Goal: Task Accomplishment & Management: Complete application form

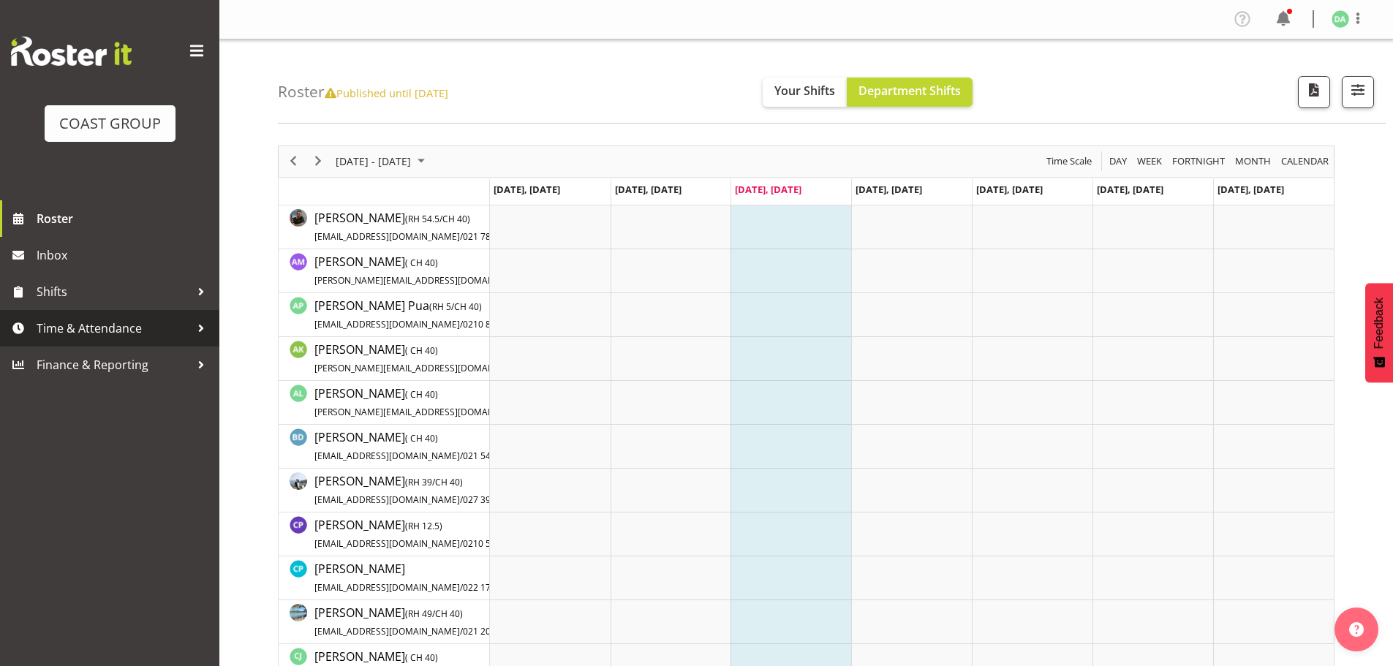
click at [135, 322] on span "Time & Attendance" at bounding box center [114, 328] width 154 height 22
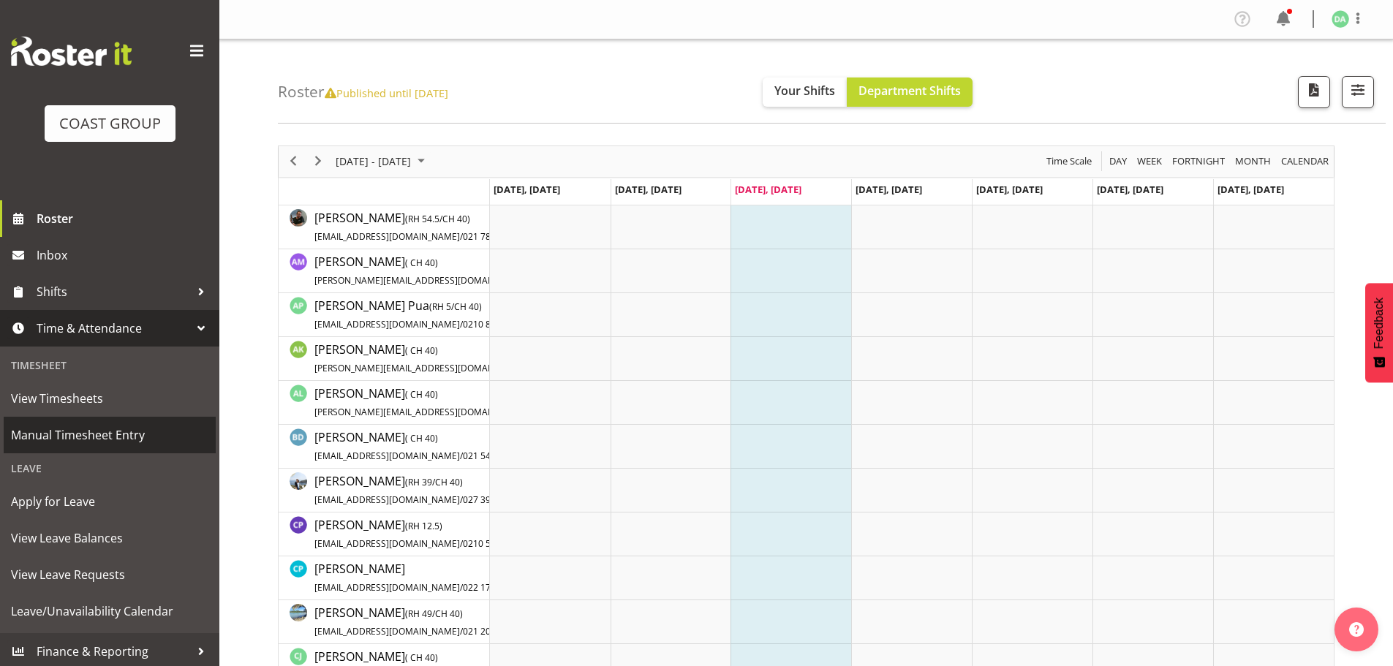
click at [87, 437] on span "Manual Timesheet Entry" at bounding box center [109, 435] width 197 height 22
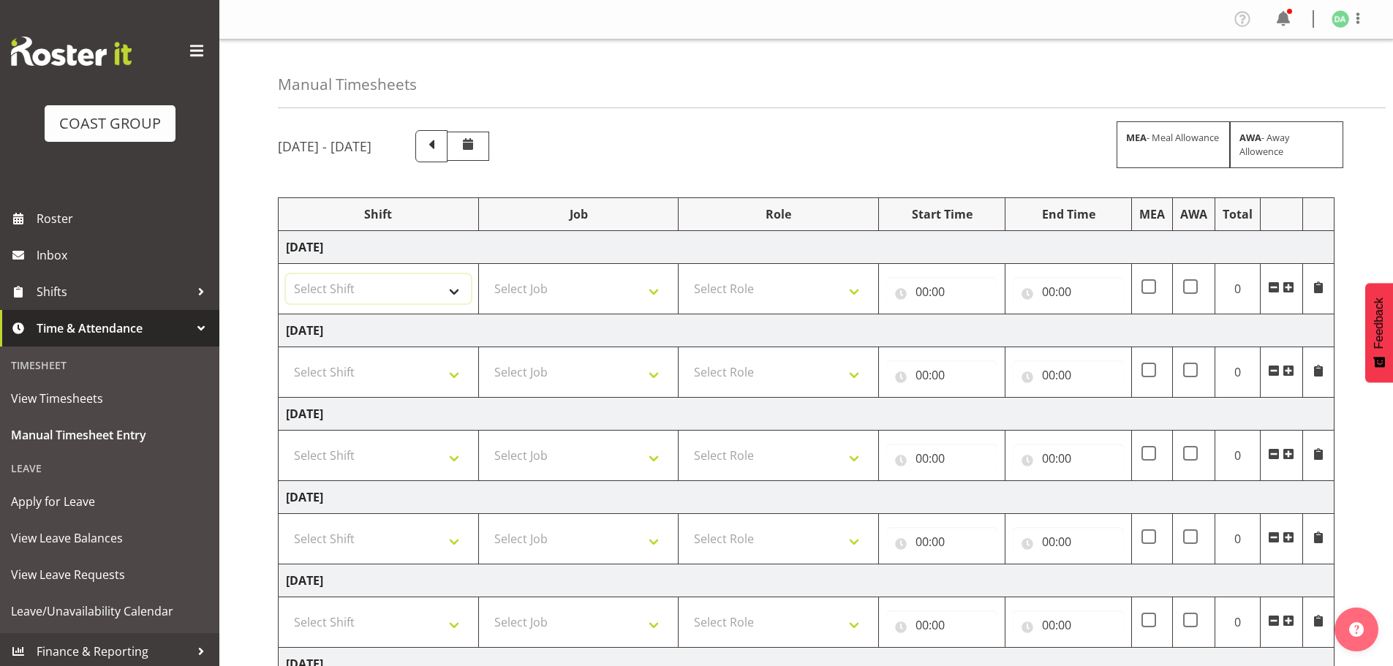
click at [445, 296] on select "Select Shift EHS AKL DESIGN" at bounding box center [378, 288] width 185 height 29
select select "1321"
click at [286, 274] on select "Select Shift EHS AKL DESIGN" at bounding box center [378, 288] width 185 height 29
drag, startPoint x: 541, startPoint y: 290, endPoint x: 551, endPoint y: 291, distance: 10.3
click at [543, 289] on select "Select Job 1 Carlton Events 1 Carlton Hamilton 1 Carlton Wellington 1 EHS WAREH…" at bounding box center [578, 288] width 185 height 29
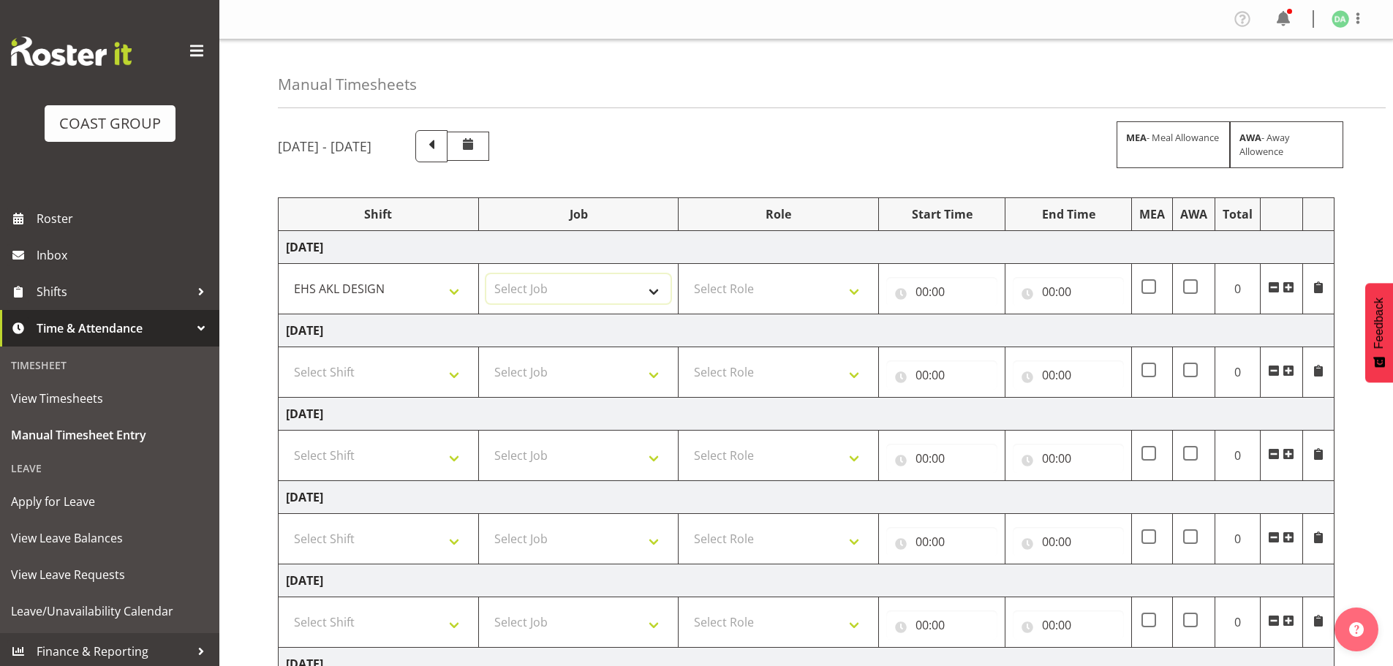
select select "69"
click at [486, 274] on select "Select Job 1 Carlton Events 1 Carlton Hamilton 1 Carlton Wellington 1 EHS WAREH…" at bounding box center [578, 288] width 185 height 29
click at [747, 298] on select "Select Role DESIGNER Designer" at bounding box center [778, 288] width 185 height 29
select select "215"
click at [686, 274] on select "Select Role DESIGNER Designer" at bounding box center [778, 288] width 185 height 29
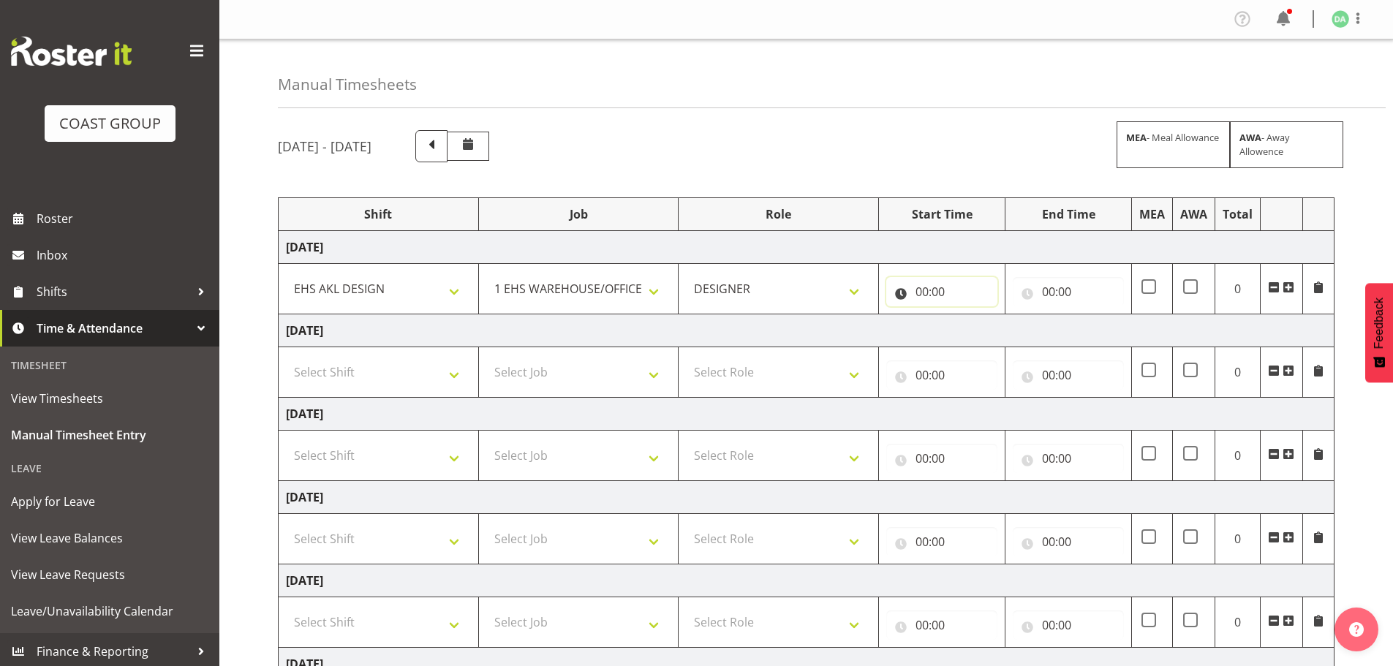
click at [916, 293] on input "00:00" at bounding box center [941, 291] width 111 height 29
click at [974, 330] on select "00 01 02 03 04 05 06 07 08 09 10 11 12 13 14 15 16 17 18 19 20 21 22 23" at bounding box center [986, 329] width 33 height 29
select select "8"
click at [970, 315] on select "00 01 02 03 04 05 06 07 08 09 10 11 12 13 14 15 16 17 18 19 20 21 22 23" at bounding box center [986, 329] width 33 height 29
type input "08:00"
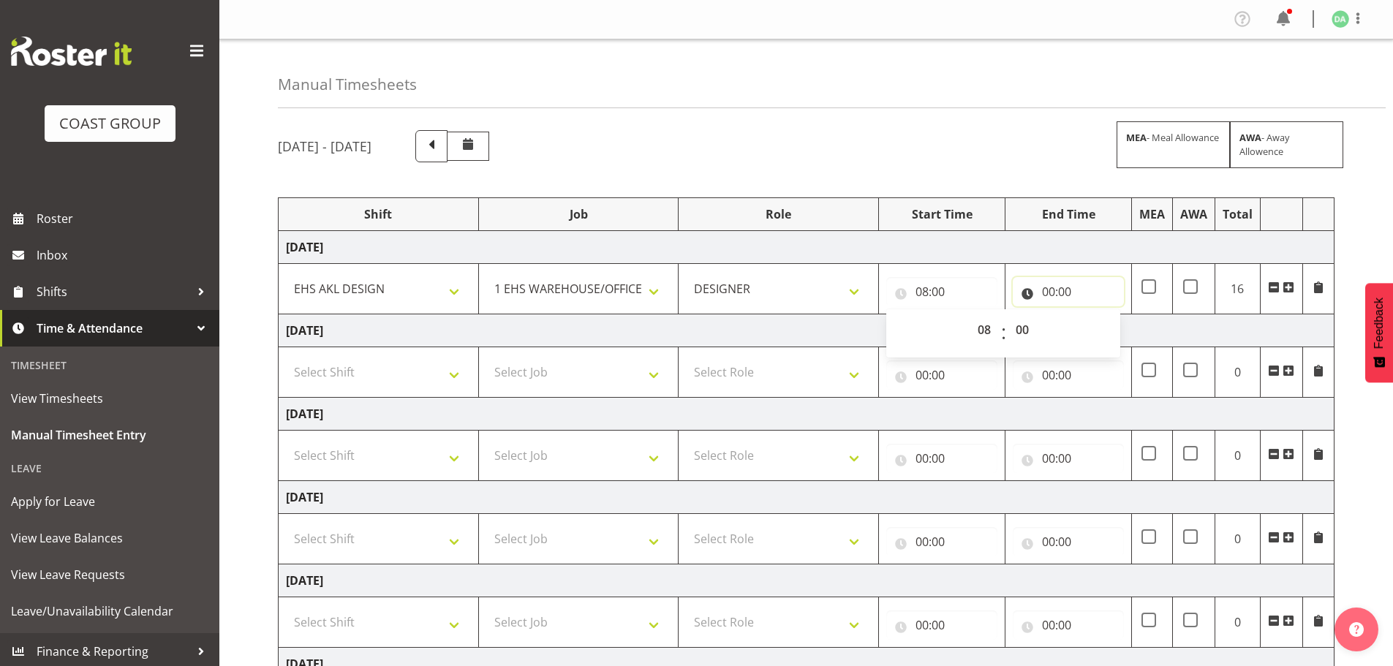
click at [1055, 298] on input "00:00" at bounding box center [1068, 291] width 111 height 29
click at [1104, 329] on select "00 01 02 03 04 05 06 07 08 09 10 11 12 13 14 15 16 17 18 19 20 21 22 23" at bounding box center [1112, 329] width 33 height 29
select select "8"
click at [1096, 315] on select "00 01 02 03 04 05 06 07 08 09 10 11 12 13 14 15 16 17 18 19 20 21 22 23" at bounding box center [1112, 329] width 33 height 29
type input "08:00"
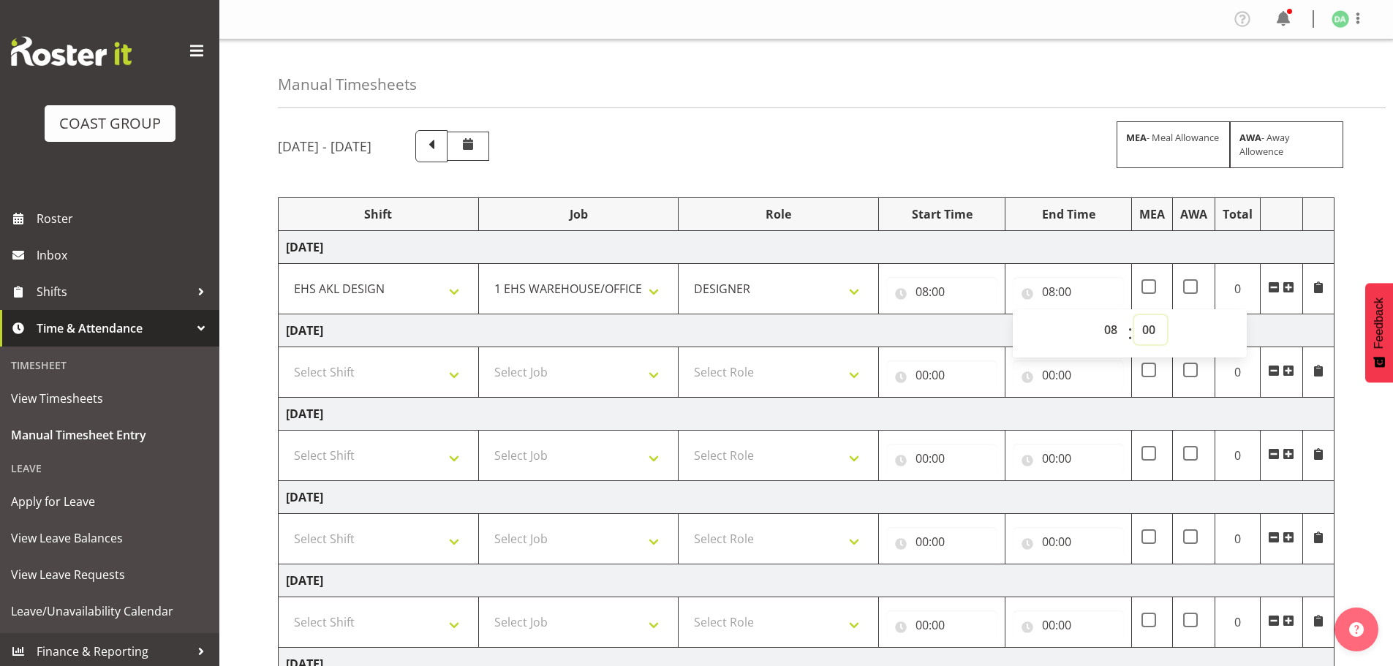
click at [1154, 318] on select "00 01 02 03 04 05 06 07 08 09 10 11 12 13 14 15 16 17 18 19 20 21 22 23 24 25 2…" at bounding box center [1150, 329] width 33 height 29
select select "30"
click at [1134, 315] on select "00 01 02 03 04 05 06 07 08 09 10 11 12 13 14 15 16 17 18 19 20 21 22 23 24 25 2…" at bounding box center [1150, 329] width 33 height 29
type input "08:30"
click at [1289, 285] on span at bounding box center [1289, 288] width 12 height 12
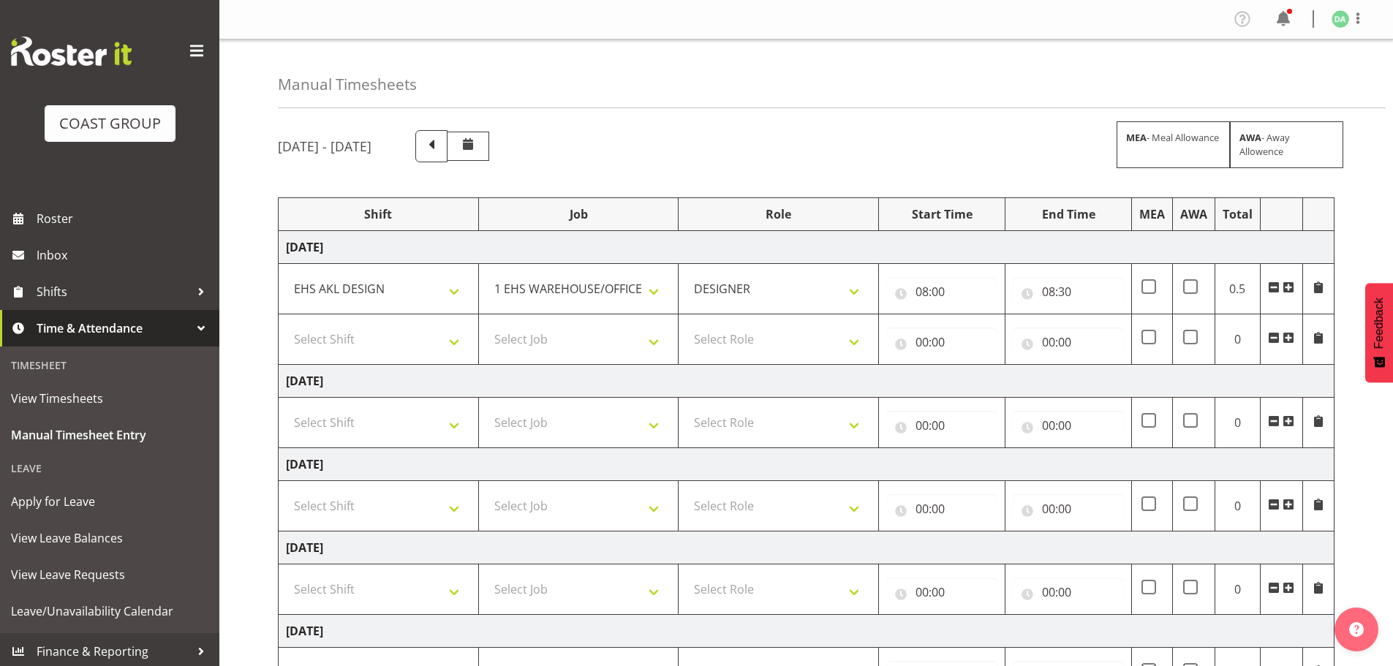
click at [1289, 285] on span at bounding box center [1289, 288] width 12 height 12
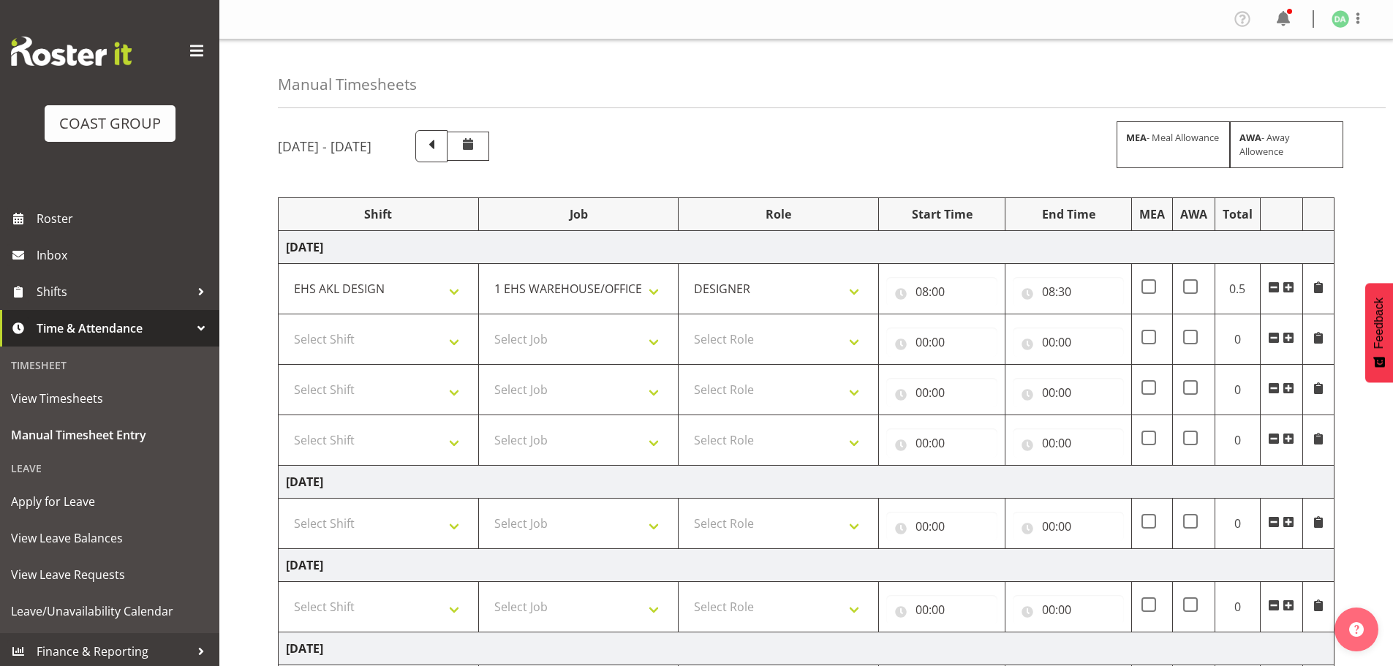
click at [1289, 285] on span at bounding box center [1289, 288] width 12 height 12
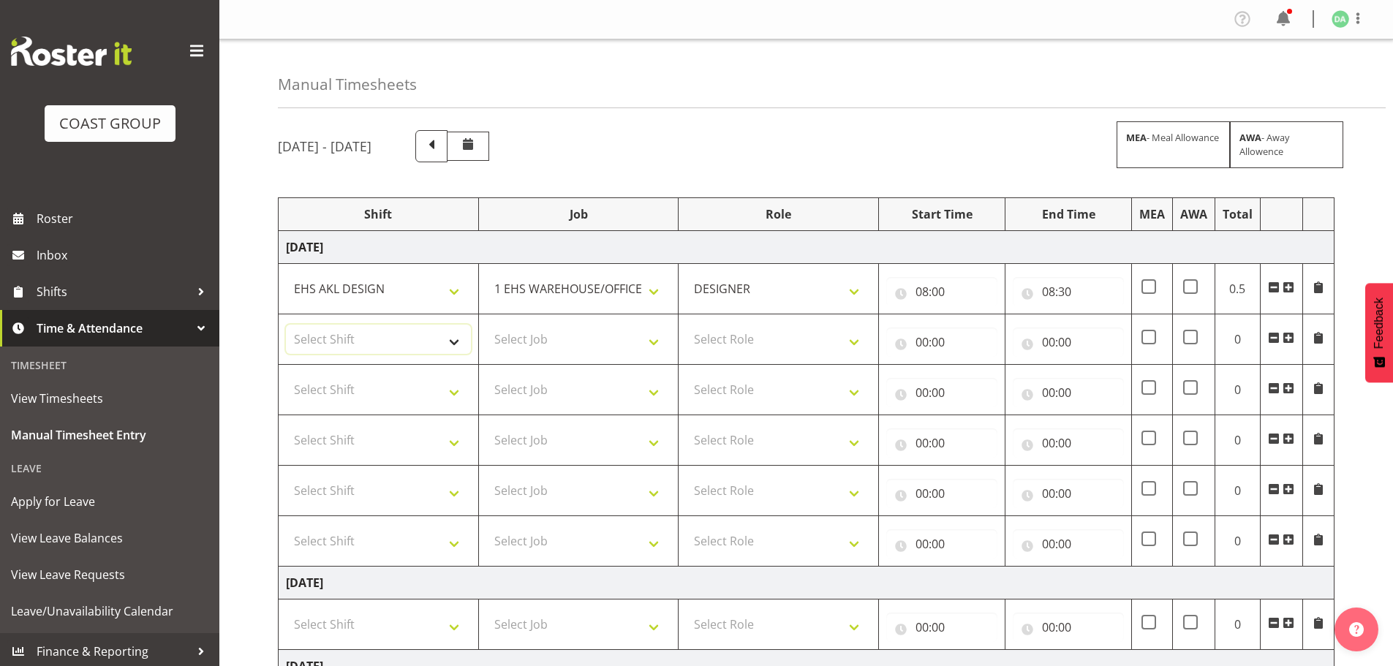
click at [464, 347] on select "Select Shift EHS AKL DESIGN" at bounding box center [378, 339] width 185 height 29
select select "1321"
click at [286, 325] on select "Select Shift EHS AKL DESIGN" at bounding box center [378, 339] width 185 height 29
click at [568, 343] on select "Select Job 1 Carlton Events 1 Carlton Hamilton 1 Carlton Wellington 1 EHS WAREH…" at bounding box center [578, 339] width 185 height 29
click at [572, 342] on select "Select Job 1 Carlton Events 1 Carlton Hamilton 1 Carlton Wellington 1 EHS WAREH…" at bounding box center [578, 339] width 185 height 29
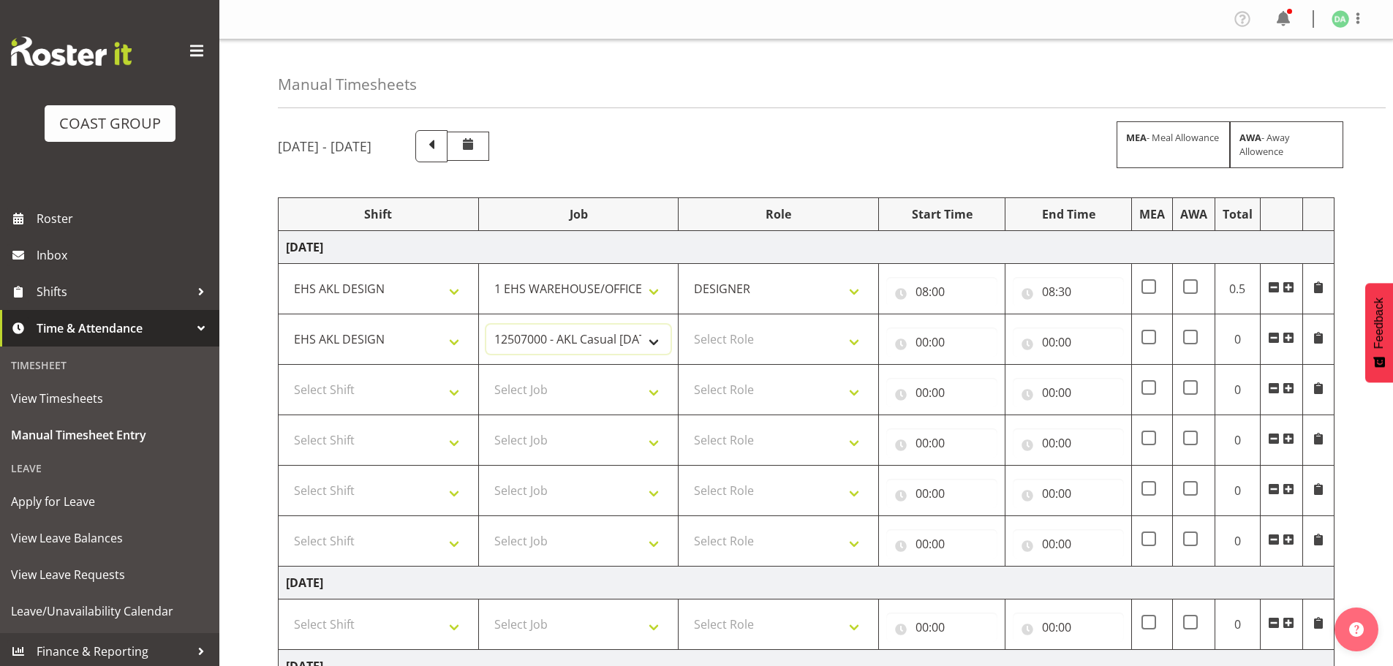
click at [561, 345] on select "1 Carlton Events 1 Carlton Hamilton 1 Carlton Wellington 1 EHS WAREHOUSE/OFFICE…" at bounding box center [578, 339] width 185 height 29
click at [486, 325] on select "1 Carlton Events 1 Carlton Hamilton 1 Carlton Wellington 1 EHS WAREHOUSE/OFFICE…" at bounding box center [578, 339] width 185 height 29
click at [560, 345] on select "1 Carlton Events 1 Carlton Hamilton 1 Carlton Wellington 1 EHS WAREHOUSE/OFFICE…" at bounding box center [578, 339] width 185 height 29
select select "8654"
click at [486, 325] on select "1 Carlton Events 1 Carlton Hamilton 1 Carlton Wellington 1 EHS WAREHOUSE/OFFICE…" at bounding box center [578, 339] width 185 height 29
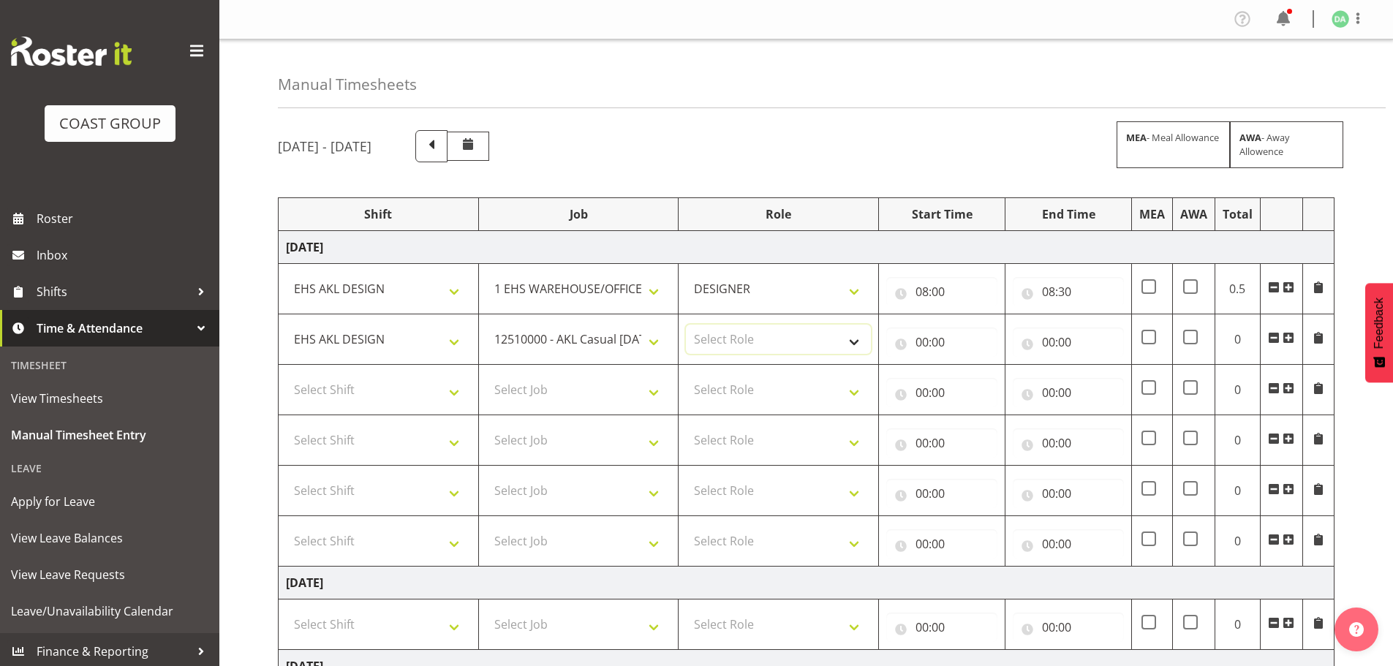
click at [808, 341] on select "Select Role DESIGNER Designer" at bounding box center [778, 339] width 185 height 29
select select "215"
click at [686, 325] on select "Select Role DESIGNER Designer" at bounding box center [778, 339] width 185 height 29
click at [945, 340] on input "00:00" at bounding box center [941, 342] width 111 height 29
click at [976, 379] on select "00 01 02 03 04 05 06 07 08 09 10 11 12 13 14 15 16 17 18 19 20 21 22 23" at bounding box center [986, 380] width 33 height 29
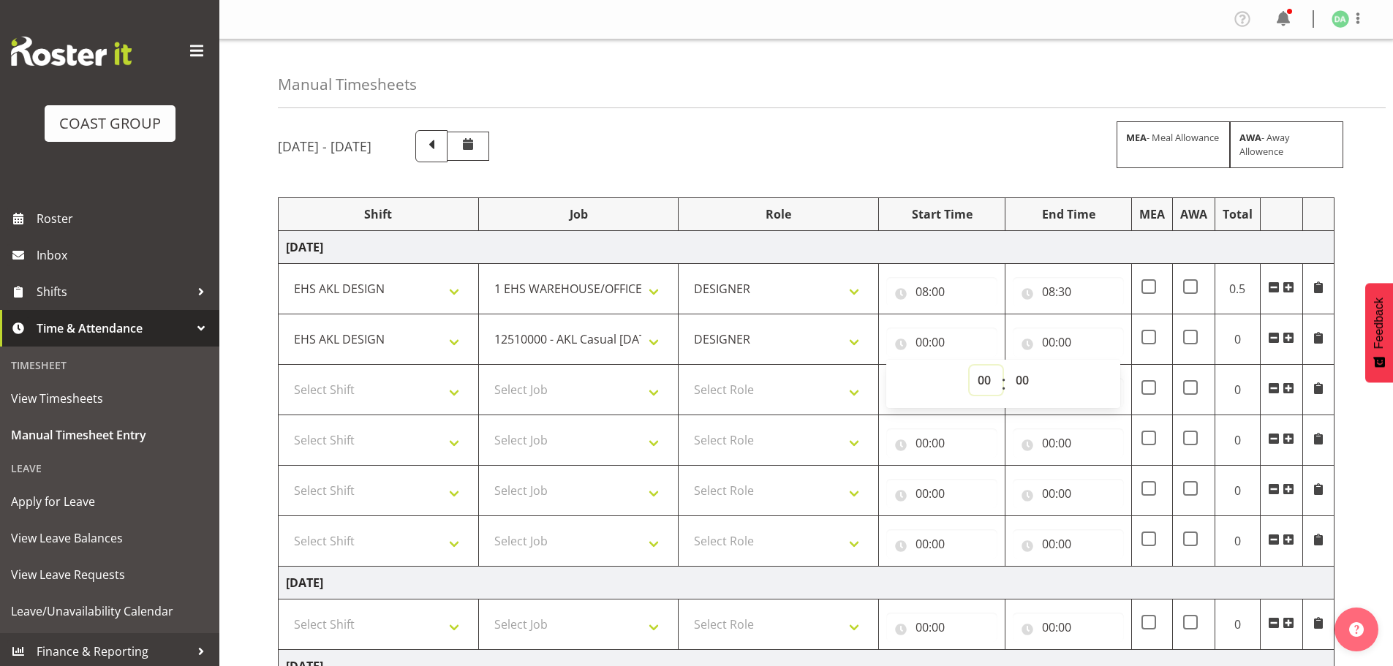
select select "8"
click at [970, 366] on select "00 01 02 03 04 05 06 07 08 09 10 11 12 13 14 15 16 17 18 19 20 21 22 23" at bounding box center [986, 380] width 33 height 29
type input "08:00"
click at [1021, 383] on select "00 01 02 03 04 05 06 07 08 09 10 11 12 13 14 15 16 17 18 19 20 21 22 23 24 25 2…" at bounding box center [1024, 380] width 33 height 29
select select "30"
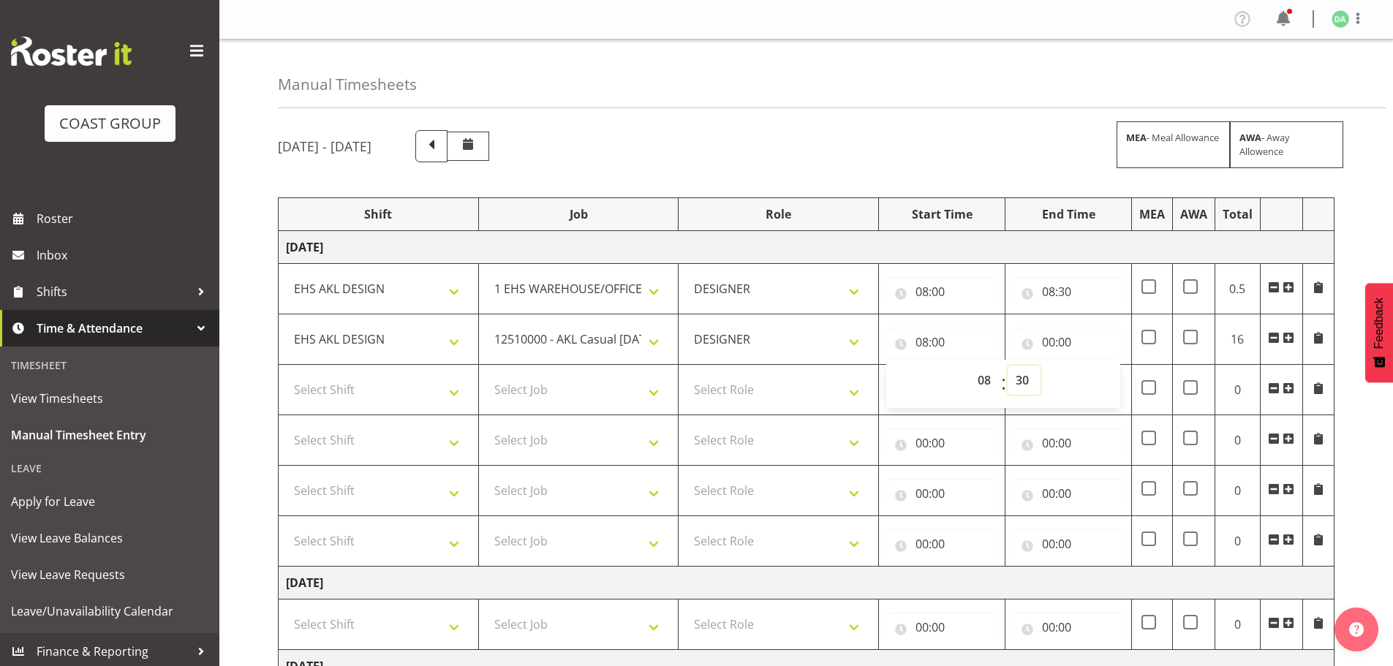
click at [1008, 366] on select "00 01 02 03 04 05 06 07 08 09 10 11 12 13 14 15 16 17 18 19 20 21 22 23 24 25 2…" at bounding box center [1024, 380] width 33 height 29
type input "08:30"
click at [1077, 338] on input "00:00" at bounding box center [1068, 342] width 111 height 29
click at [1108, 372] on select "00 01 02 03 04 05 06 07 08 09 10 11 12 13 14 15 16 17 18 19 20 21 22 23" at bounding box center [1112, 380] width 33 height 29
select select "9"
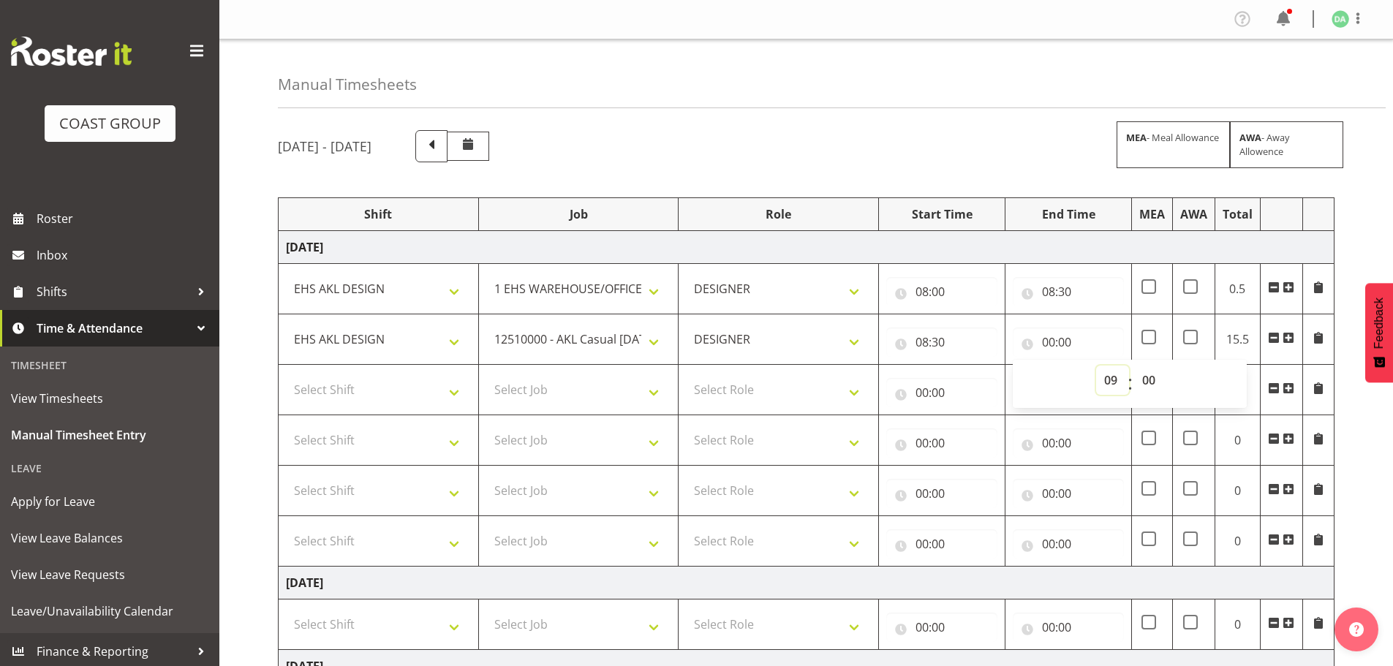
click at [1096, 366] on select "00 01 02 03 04 05 06 07 08 09 10 11 12 13 14 15 16 17 18 19 20 21 22 23" at bounding box center [1112, 380] width 33 height 29
type input "09:00"
click at [1142, 383] on select "00 01 02 03 04 05 06 07 08 09 10 11 12 13 14 15 16 17 18 19 20 21 22 23 24 25 2…" at bounding box center [1150, 380] width 33 height 29
select select "45"
click at [1134, 366] on select "00 01 02 03 04 05 06 07 08 09 10 11 12 13 14 15 16 17 18 19 20 21 22 23 24 25 2…" at bounding box center [1150, 380] width 33 height 29
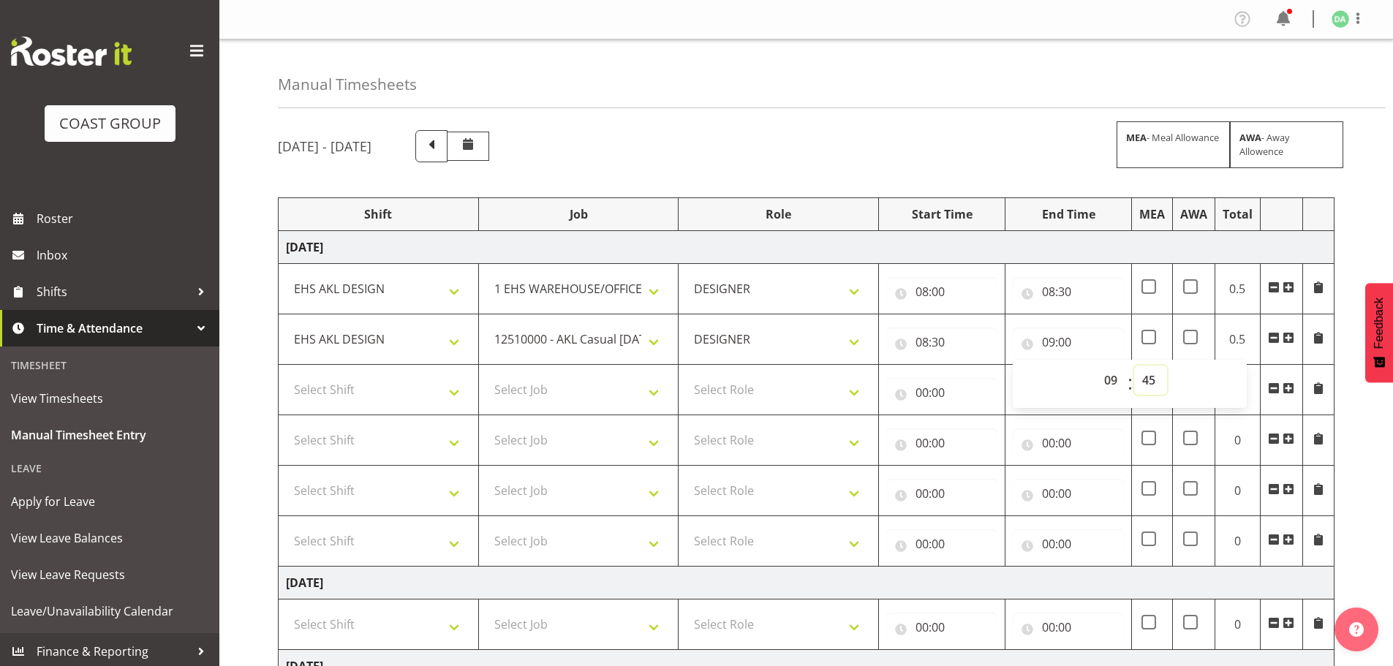
type input "09:45"
click at [415, 391] on select "Select Shift EHS AKL DESIGN" at bounding box center [378, 389] width 185 height 29
select select "1321"
click at [286, 375] on select "Select Shift EHS AKL DESIGN" at bounding box center [378, 389] width 185 height 29
click at [600, 396] on select "Select Job 1 Carlton Events 1 Carlton Hamilton 1 Carlton Wellington 1 EHS WAREH…" at bounding box center [578, 389] width 185 height 29
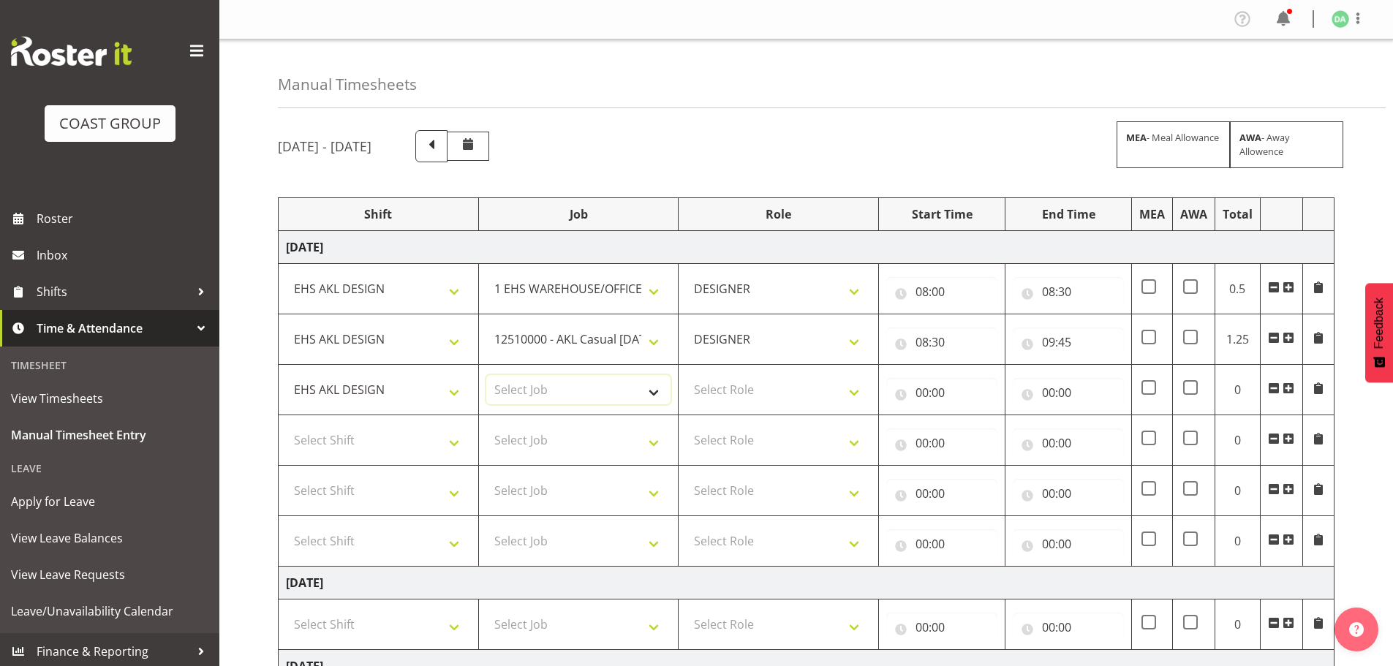
select select "10753"
click at [486, 375] on select "Select Job 1 Carlton Events 1 Carlton Hamilton 1 Carlton Wellington 1 EHS WAREH…" at bounding box center [578, 389] width 185 height 29
click at [770, 396] on select "Select Role DESIGNER Designer" at bounding box center [778, 389] width 185 height 29
select select "215"
click at [686, 375] on select "Select Role DESIGNER Designer" at bounding box center [778, 389] width 185 height 29
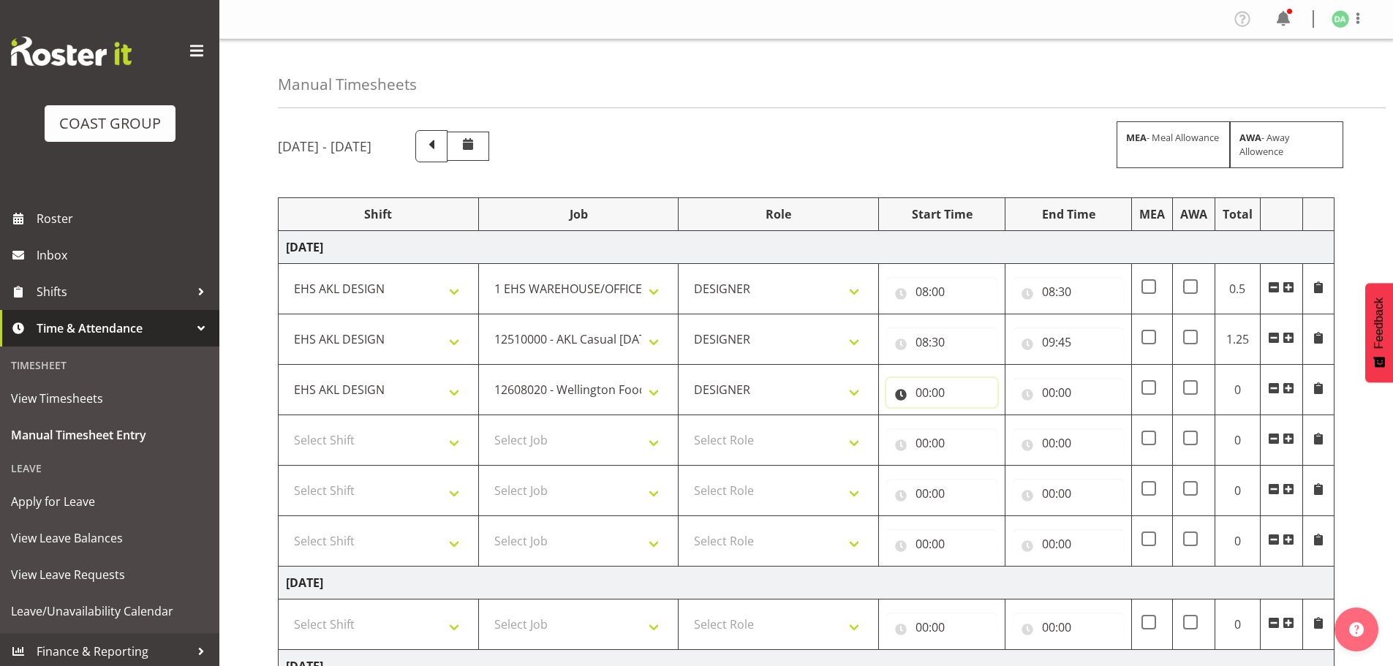
drag, startPoint x: 908, startPoint y: 399, endPoint x: 916, endPoint y: 404, distance: 10.5
click at [909, 399] on input "00:00" at bounding box center [941, 392] width 111 height 29
click at [963, 428] on div "00 01 02 03 04 05 06 07 08 09 10 11 12 13 14 15 16 17 18 19 20 21 22 23 : 00 01…" at bounding box center [1003, 434] width 234 height 37
click at [976, 429] on select "00 01 02 03 04 05 06 07 08 09 10 11 12 13 14 15 16 17 18 19 20 21 22 23" at bounding box center [986, 430] width 33 height 29
select select "9"
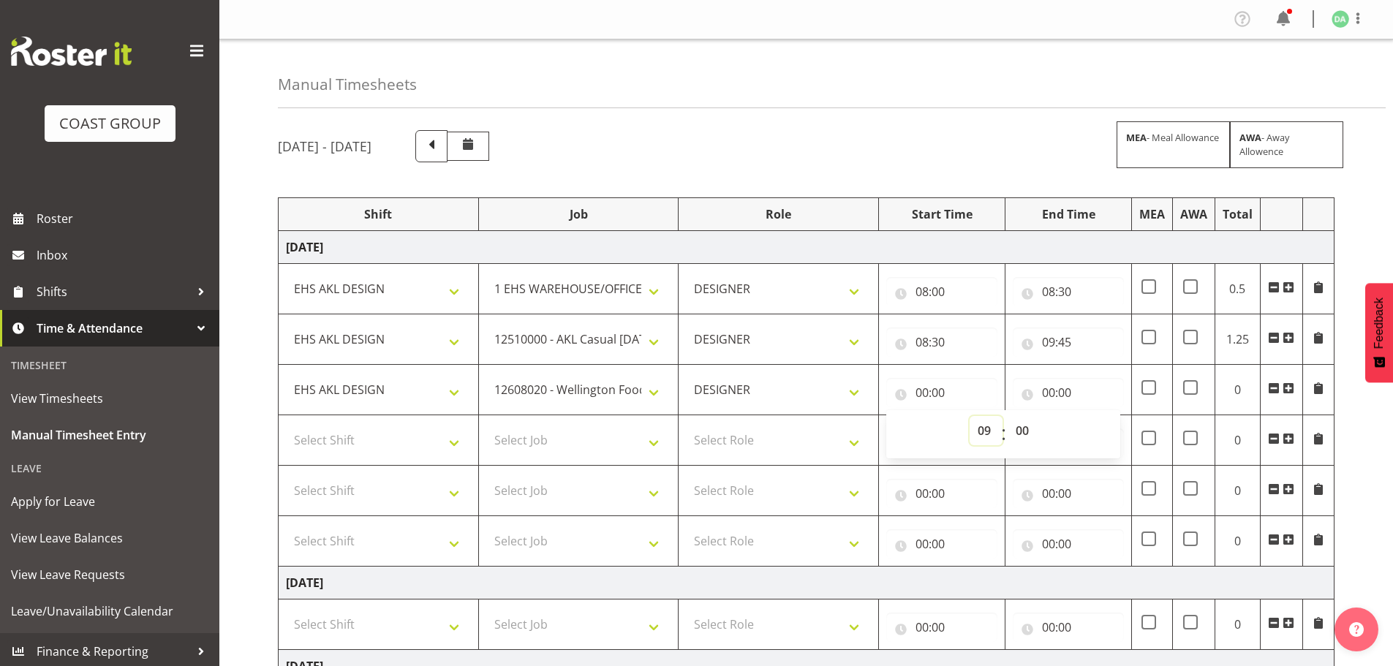
click at [970, 416] on select "00 01 02 03 04 05 06 07 08 09 10 11 12 13 14 15 16 17 18 19 20 21 22 23" at bounding box center [986, 430] width 33 height 29
type input "09:00"
drag, startPoint x: 1028, startPoint y: 433, endPoint x: 1038, endPoint y: 418, distance: 17.9
click at [1028, 433] on select "00 01 02 03 04 05 06 07 08 09 10 11 12 13 14 15 16 17 18 19 20 21 22 23 24 25 2…" at bounding box center [1024, 430] width 33 height 29
select select "45"
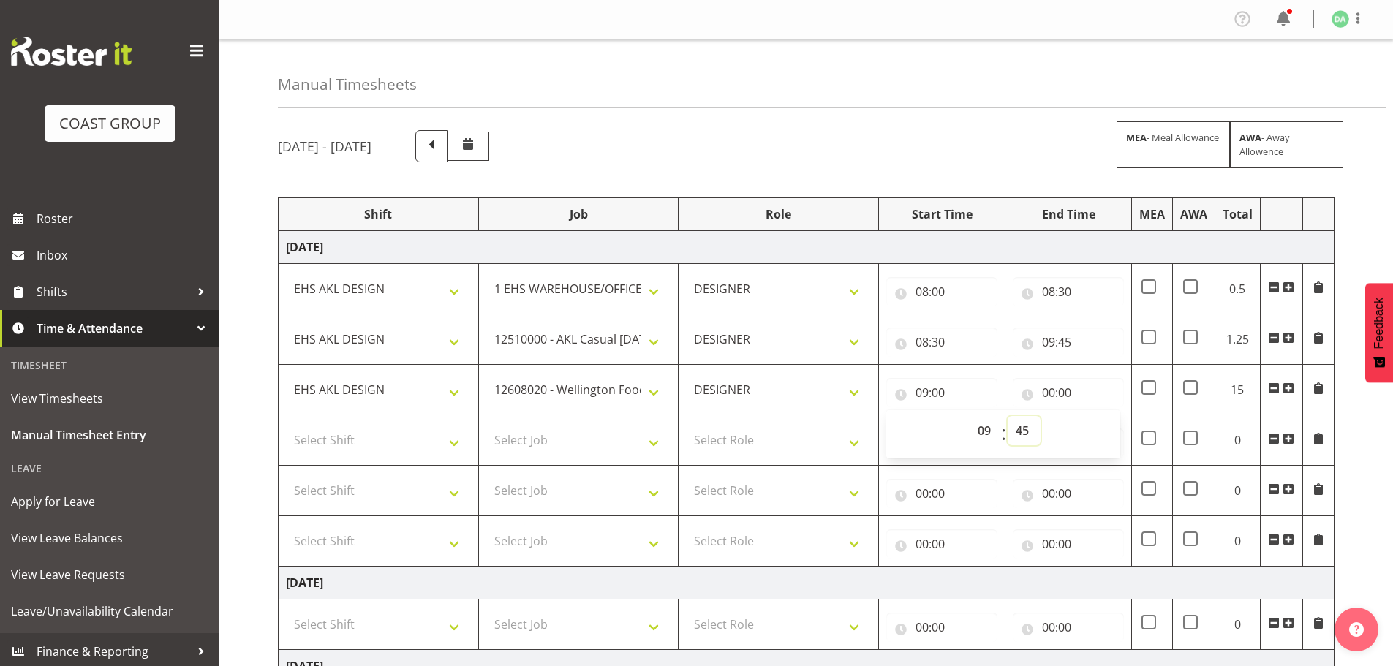
click at [1008, 416] on select "00 01 02 03 04 05 06 07 08 09 10 11 12 13 14 15 16 17 18 19 20 21 22 23 24 25 2…" at bounding box center [1024, 430] width 33 height 29
type input "09:45"
click at [1059, 386] on input "00:00" at bounding box center [1068, 392] width 111 height 29
click at [1118, 432] on select "00 01 02 03 04 05 06 07 08 09 10 11 12 13 14 15 16 17 18 19 20 21 22 23" at bounding box center [1112, 430] width 33 height 29
select select "11"
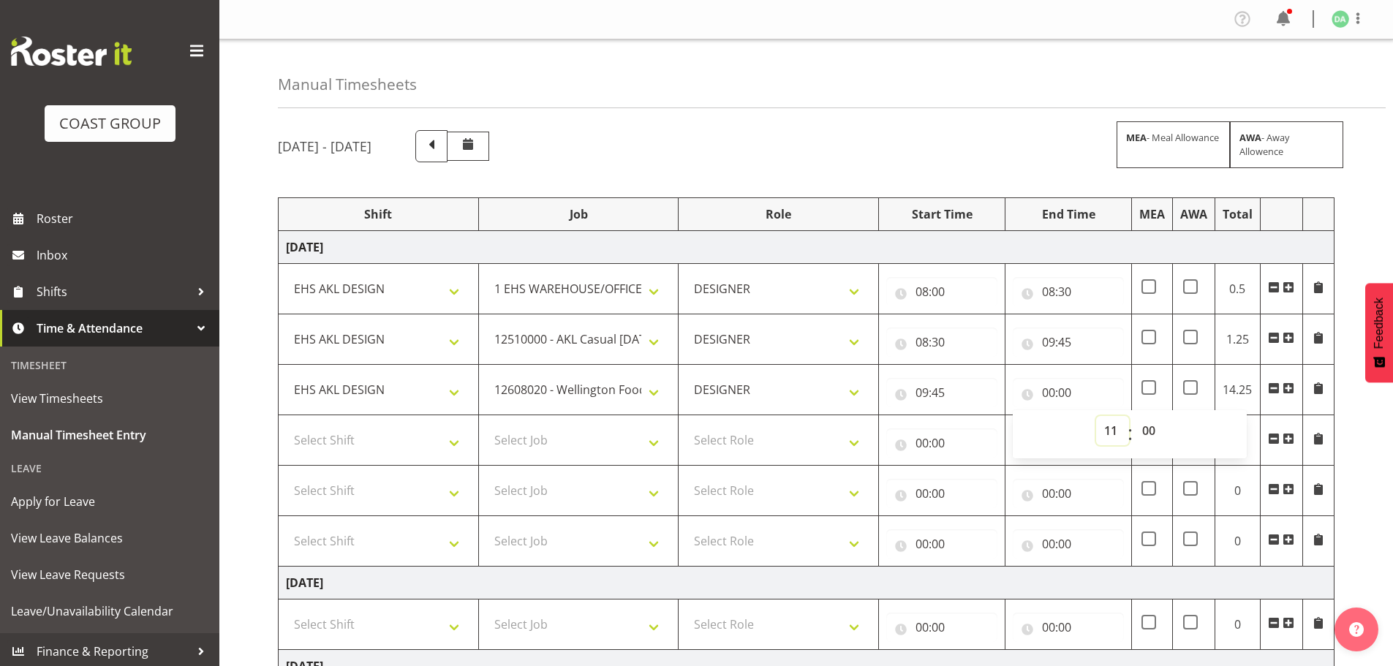
click at [1096, 416] on select "00 01 02 03 04 05 06 07 08 09 10 11 12 13 14 15 16 17 18 19 20 21 22 23" at bounding box center [1112, 430] width 33 height 29
type input "11:00"
click at [1149, 430] on select "00 01 02 03 04 05 06 07 08 09 10 11 12 13 14 15 16 17 18 19 20 21 22 23 24 25 2…" at bounding box center [1150, 430] width 33 height 29
select select "30"
click at [1134, 416] on select "00 01 02 03 04 05 06 07 08 09 10 11 12 13 14 15 16 17 18 19 20 21 22 23 24 25 2…" at bounding box center [1150, 430] width 33 height 29
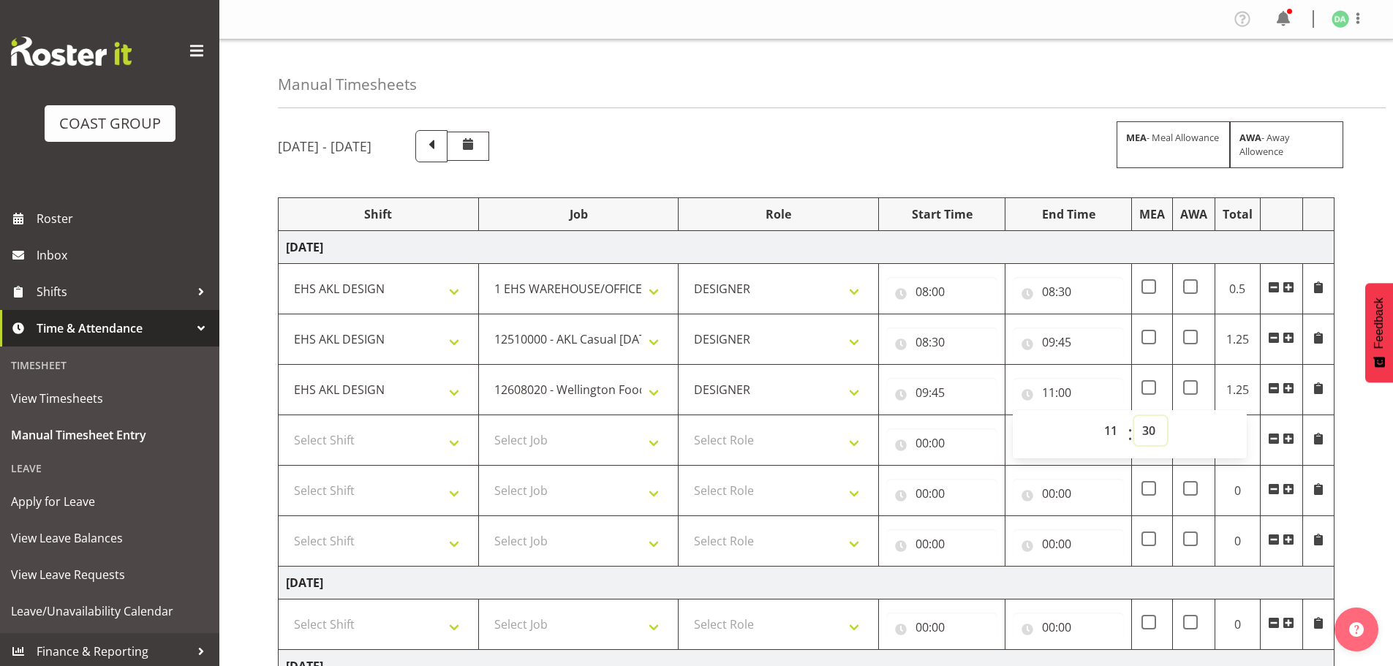
type input "11:30"
click at [569, 437] on select "Select Job 1 Carlton Events 1 Carlton Hamilton 1 Carlton Wellington 1 EHS WAREH…" at bounding box center [578, 440] width 185 height 29
select select "10823"
click at [486, 426] on select "Select Job 1 Carlton Events 1 Carlton Hamilton 1 Carlton Wellington 1 EHS WAREH…" at bounding box center [578, 440] width 185 height 29
drag, startPoint x: 411, startPoint y: 445, endPoint x: 413, endPoint y: 453, distance: 7.5
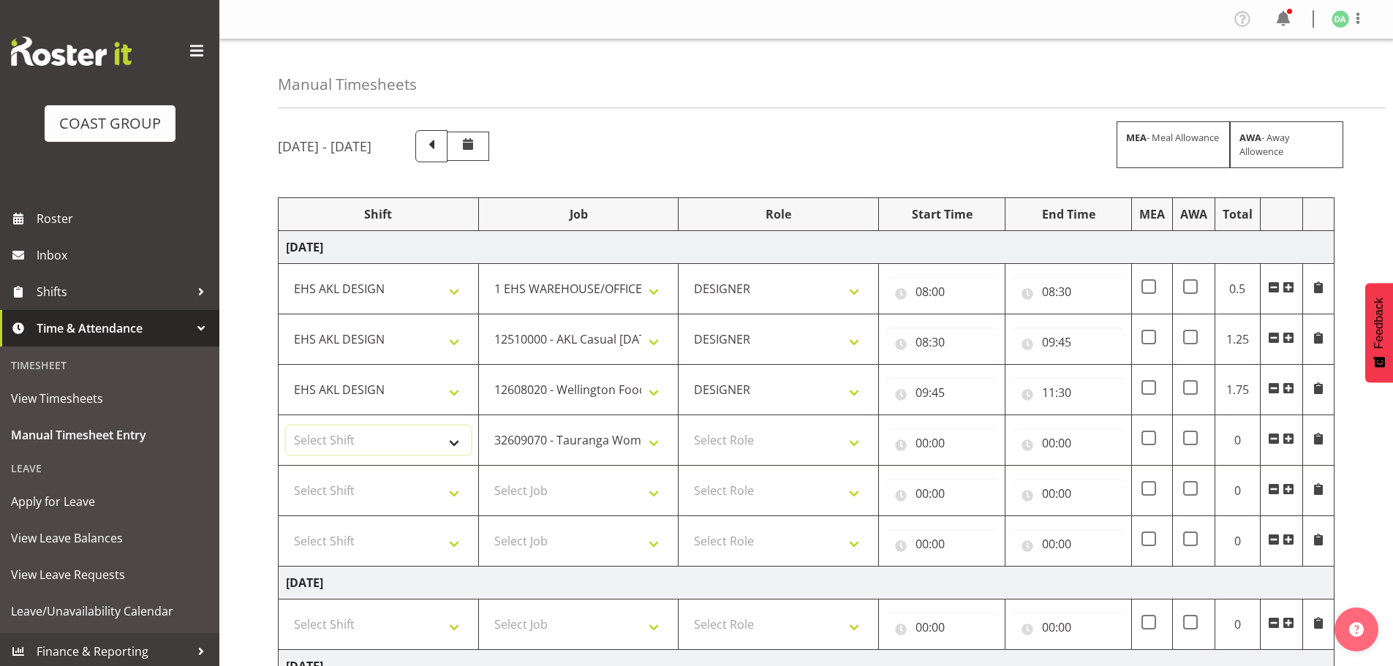
click at [411, 445] on select "Select Shift EHS AKL DESIGN" at bounding box center [378, 440] width 185 height 29
select select "1321"
click at [286, 426] on select "Select Shift EHS AKL DESIGN" at bounding box center [378, 440] width 185 height 29
click at [710, 456] on td "Select Role DESIGNER Designer" at bounding box center [779, 440] width 200 height 50
drag, startPoint x: 734, startPoint y: 445, endPoint x: 747, endPoint y: 454, distance: 15.8
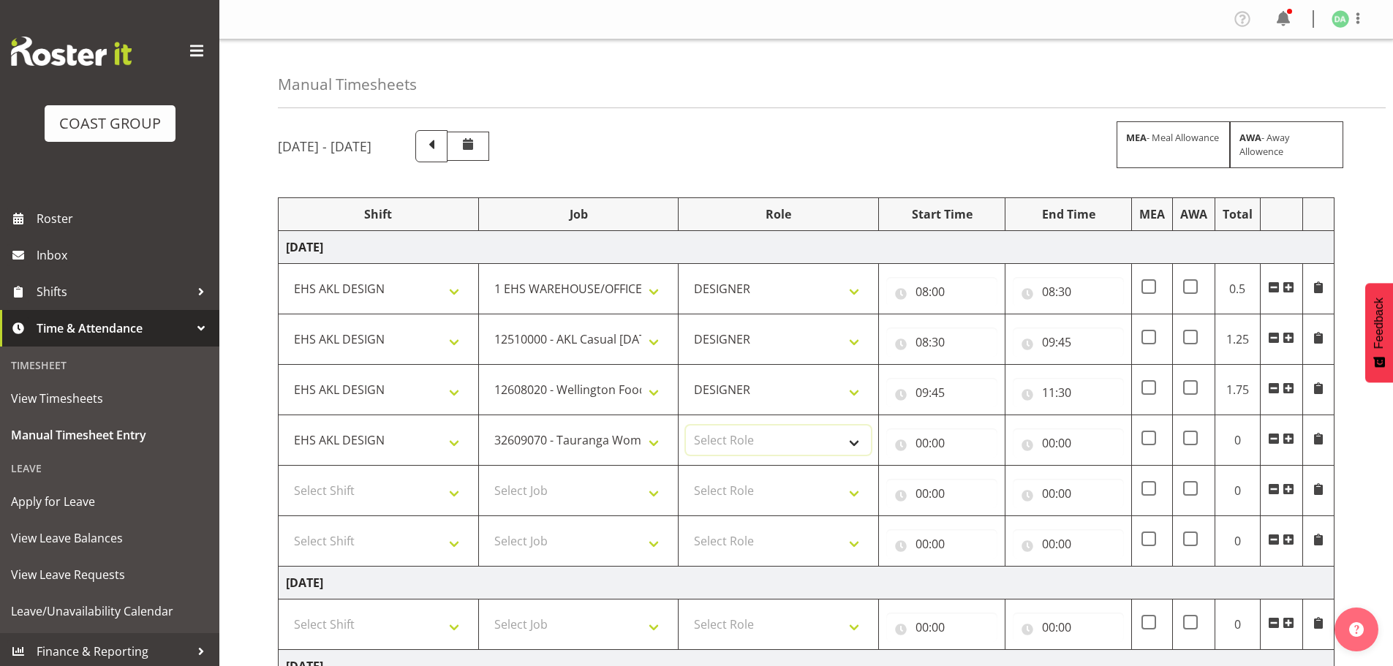
click at [734, 445] on select "Select Role DESIGNER Designer" at bounding box center [778, 440] width 185 height 29
select select "215"
click at [686, 426] on select "Select Role DESIGNER Designer" at bounding box center [778, 440] width 185 height 29
click at [933, 442] on input "00:00" at bounding box center [941, 443] width 111 height 29
click at [990, 478] on select "00 01 02 03 04 05 06 07 08 09 10 11 12 13 14 15 16 17 18 19 20 21 22 23" at bounding box center [986, 481] width 33 height 29
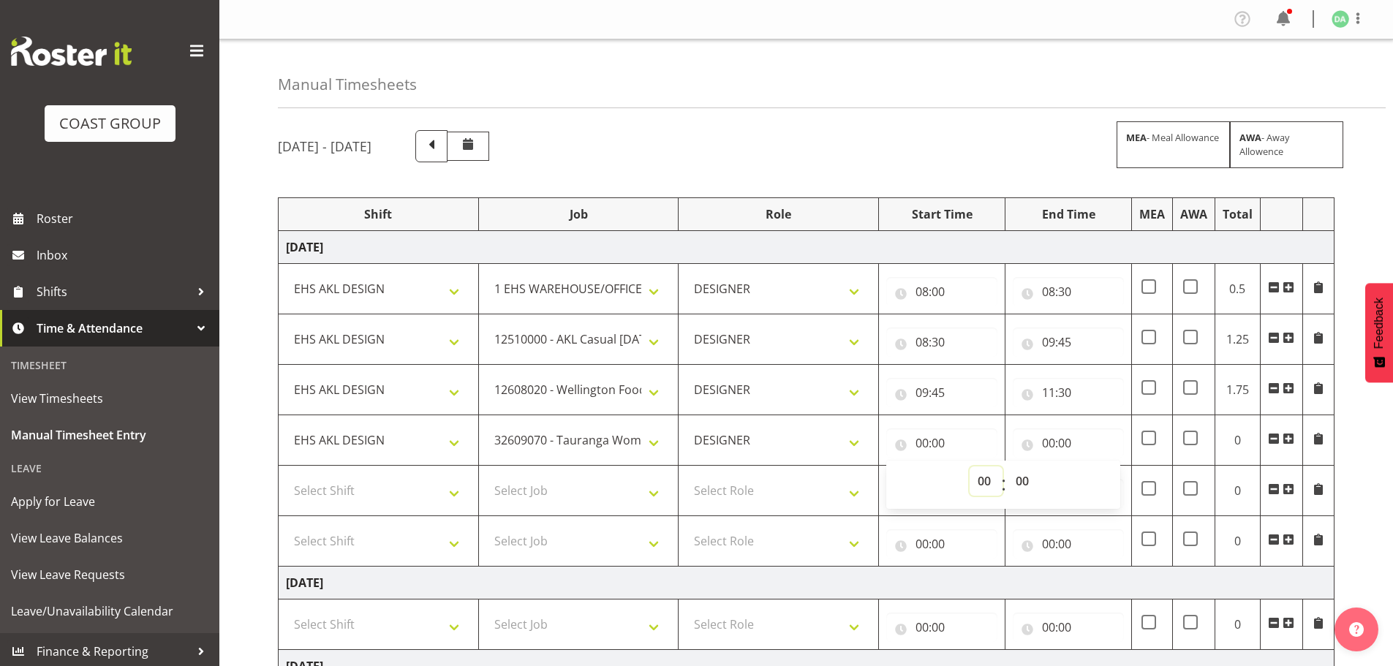
select select "11"
click at [970, 467] on select "00 01 02 03 04 05 06 07 08 09 10 11 12 13 14 15 16 17 18 19 20 21 22 23" at bounding box center [986, 481] width 33 height 29
type input "11:00"
click at [1020, 487] on select "00 01 02 03 04 05 06 07 08 09 10 11 12 13 14 15 16 17 18 19 20 21 22 23 24 25 2…" at bounding box center [1024, 481] width 33 height 29
select select "30"
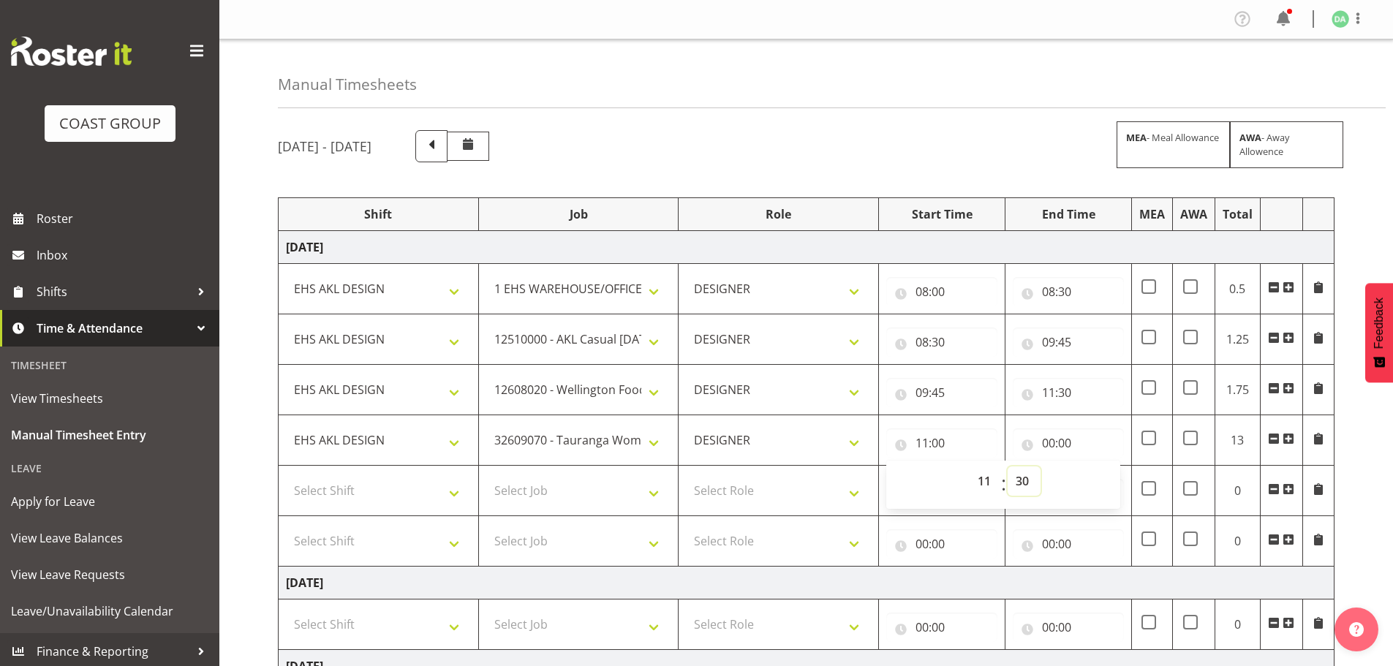
click at [1008, 467] on select "00 01 02 03 04 05 06 07 08 09 10 11 12 13 14 15 16 17 18 19 20 21 22 23 24 25 2…" at bounding box center [1024, 481] width 33 height 29
type input "11:30"
click at [1055, 451] on input "00:00" at bounding box center [1068, 443] width 111 height 29
click at [1111, 480] on select "00 01 02 03 04 05 06 07 08 09 10 11 12 13 14 15 16 17 18 19 20 21 22 23" at bounding box center [1112, 481] width 33 height 29
select select "12"
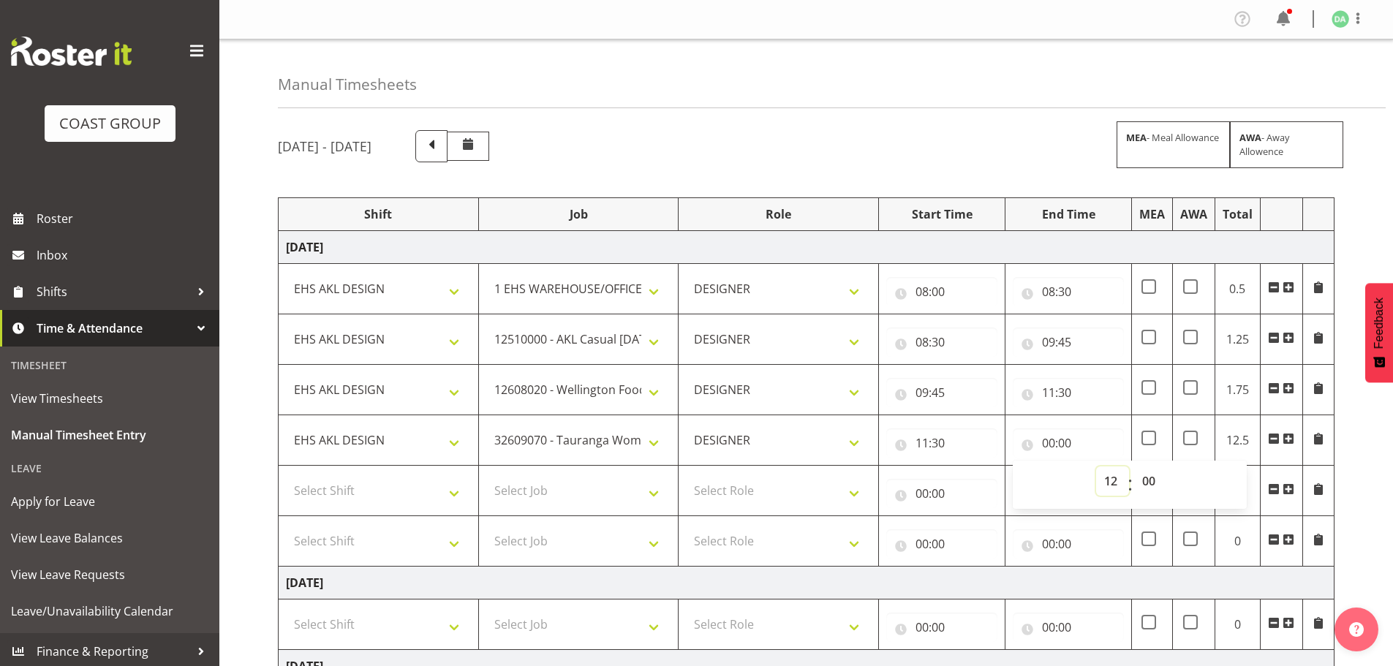
click at [1096, 467] on select "00 01 02 03 04 05 06 07 08 09 10 11 12 13 14 15 16 17 18 19 20 21 22 23" at bounding box center [1112, 481] width 33 height 29
type input "12:00"
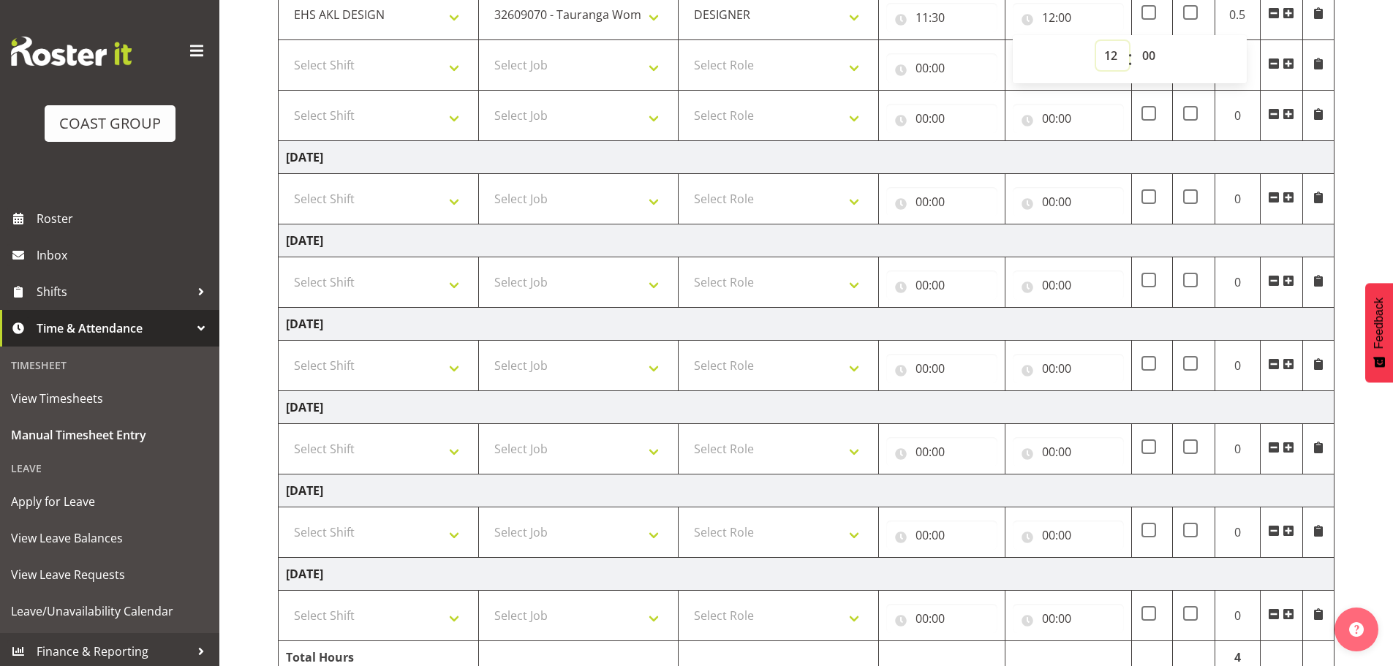
scroll to position [494, 0]
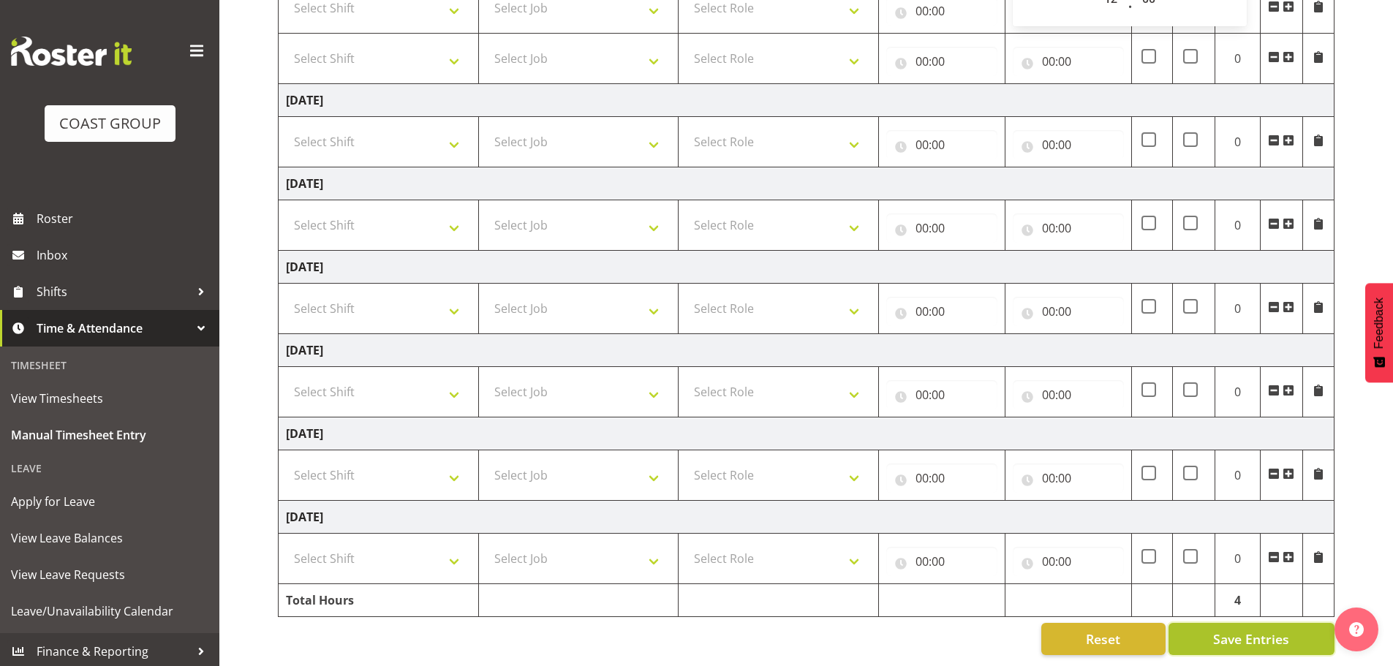
click at [1289, 630] on span "Save Entries" at bounding box center [1251, 639] width 76 height 19
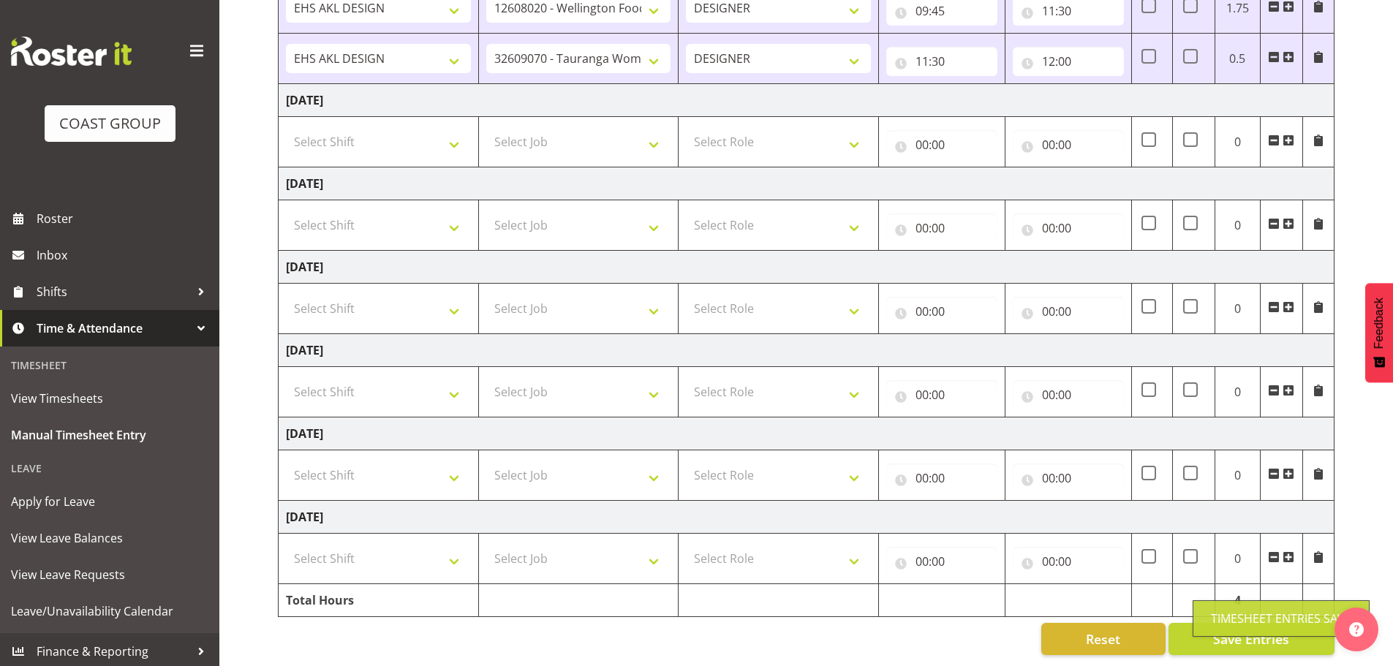
scroll to position [393, 0]
click at [1293, 51] on span at bounding box center [1289, 57] width 12 height 12
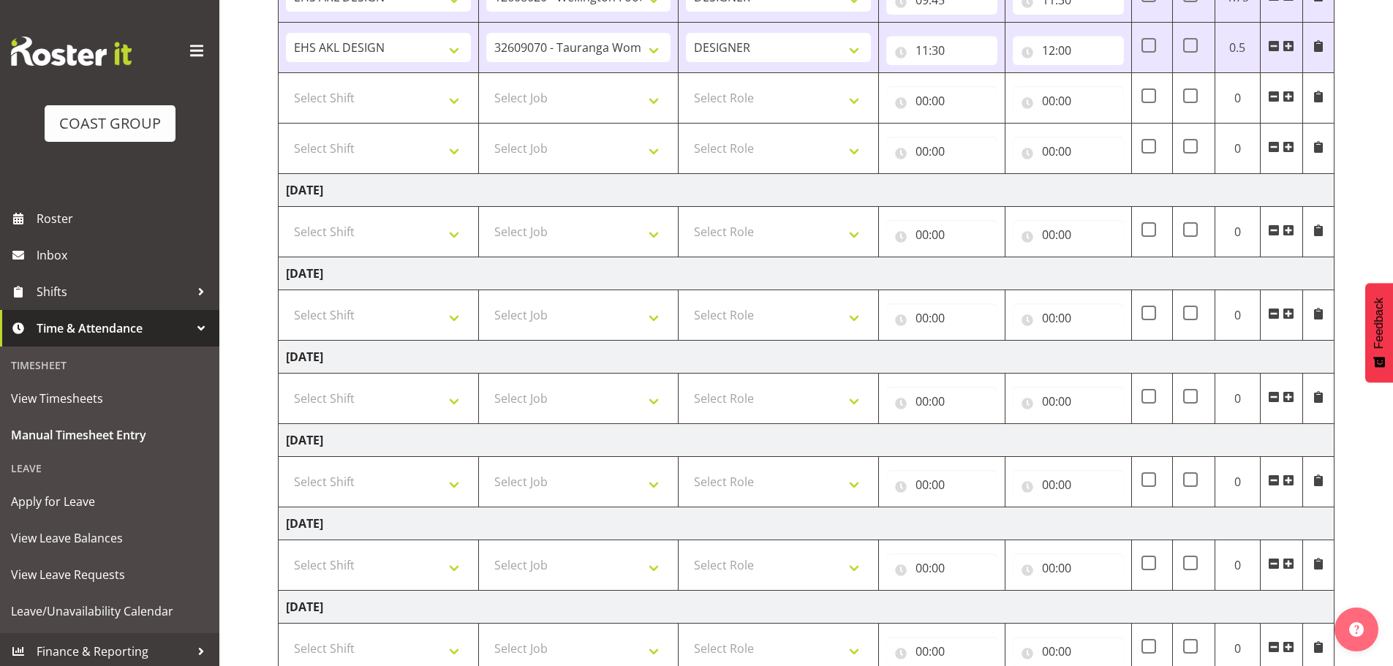
click at [1293, 41] on span at bounding box center [1289, 46] width 12 height 12
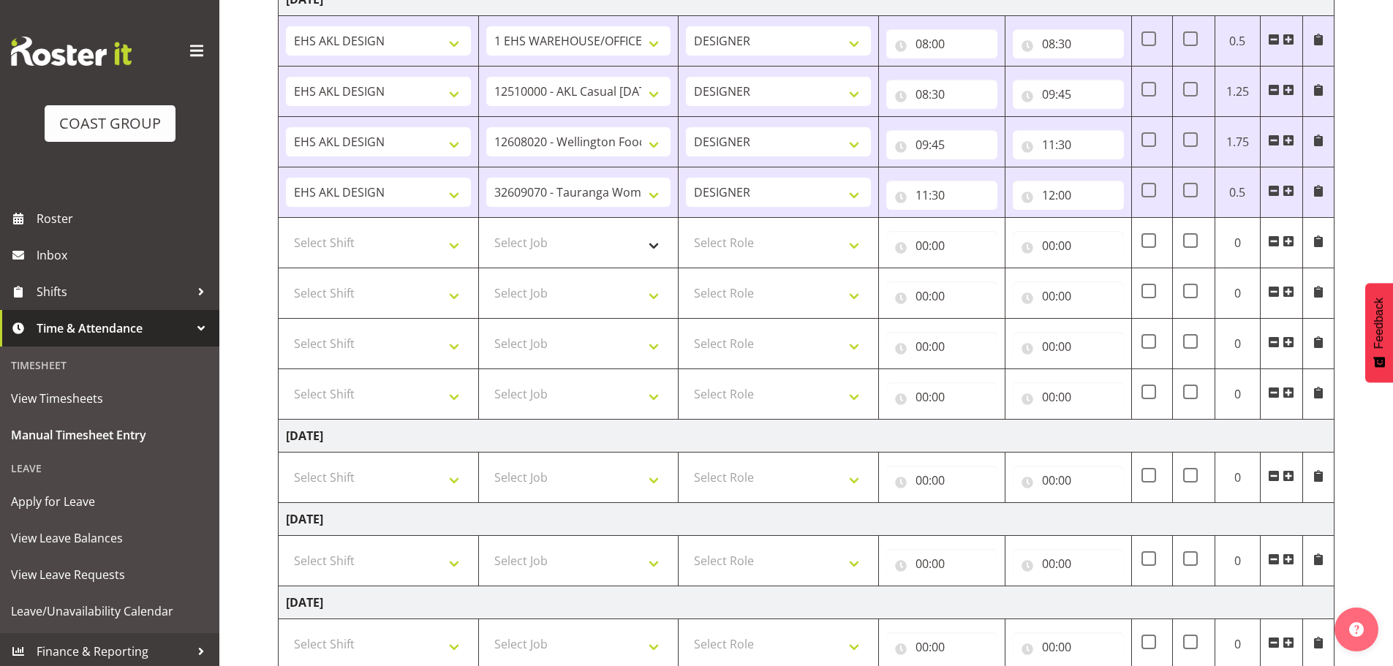
scroll to position [246, 0]
click at [581, 246] on select "Select Job 1 Carlton Events 1 Carlton Hamilton 1 Carlton Wellington 1 EHS WAREH…" at bounding box center [578, 244] width 185 height 29
select select "10754"
click at [486, 230] on select "Select Job 1 Carlton Events 1 Carlton Hamilton 1 Carlton Wellington 1 EHS WAREH…" at bounding box center [578, 244] width 185 height 29
click at [353, 246] on select "Select Shift EHS AKL DESIGN" at bounding box center [378, 244] width 185 height 29
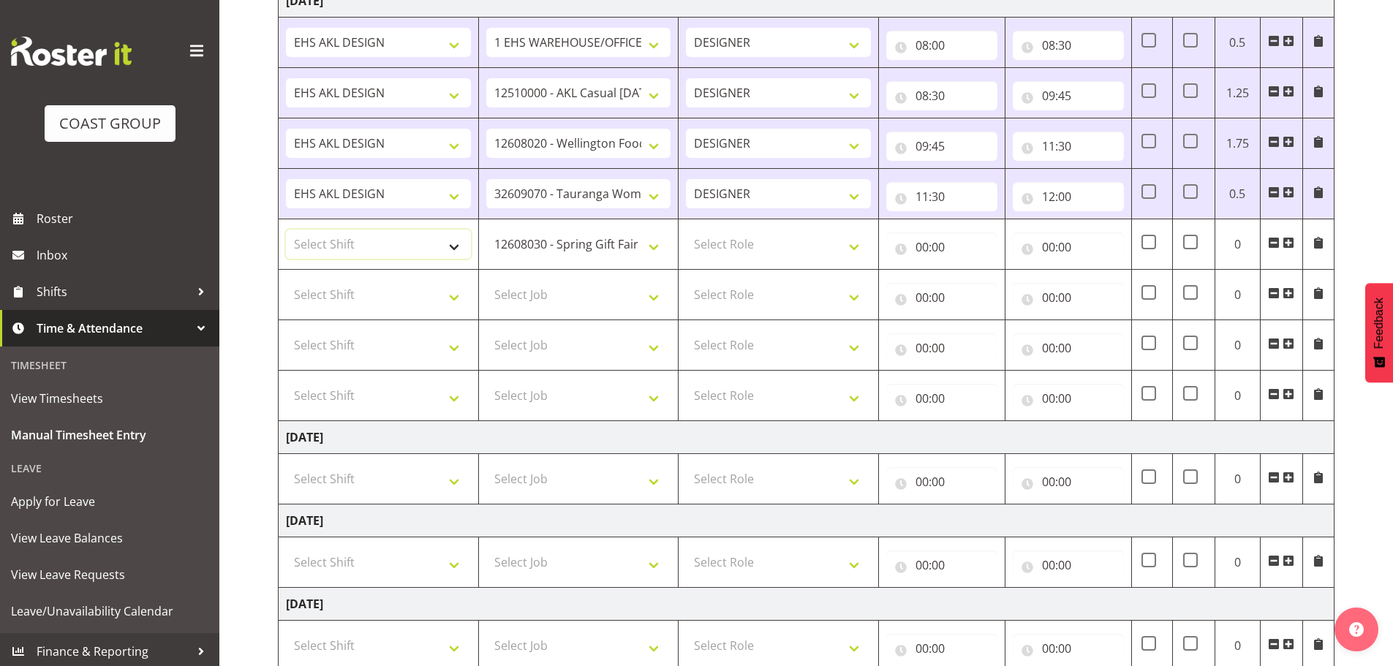
select select "1321"
click at [286, 230] on select "Select Shift EHS AKL DESIGN" at bounding box center [378, 244] width 185 height 29
drag, startPoint x: 726, startPoint y: 244, endPoint x: 743, endPoint y: 257, distance: 21.8
click at [728, 244] on select "Select Role DESIGNER Designer" at bounding box center [778, 244] width 185 height 29
select select "215"
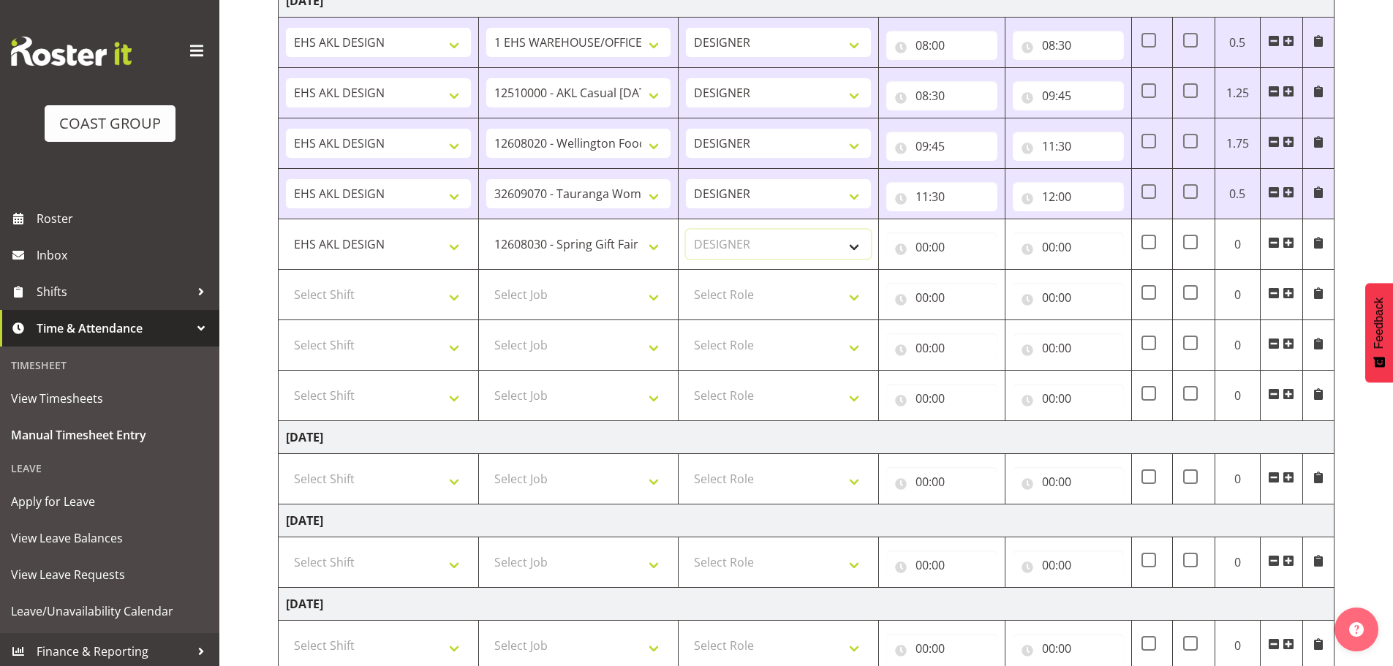
click at [686, 230] on select "Select Role DESIGNER Designer" at bounding box center [778, 244] width 185 height 29
click at [920, 246] on input "00:00" at bounding box center [941, 247] width 111 height 29
click at [985, 279] on select "00 01 02 03 04 05 06 07 08 09 10 11 12 13 14 15 16 17 18 19 20 21 22 23" at bounding box center [986, 285] width 33 height 29
select select "13"
click at [970, 271] on select "00 01 02 03 04 05 06 07 08 09 10 11 12 13 14 15 16 17 18 19 20 21 22 23" at bounding box center [986, 285] width 33 height 29
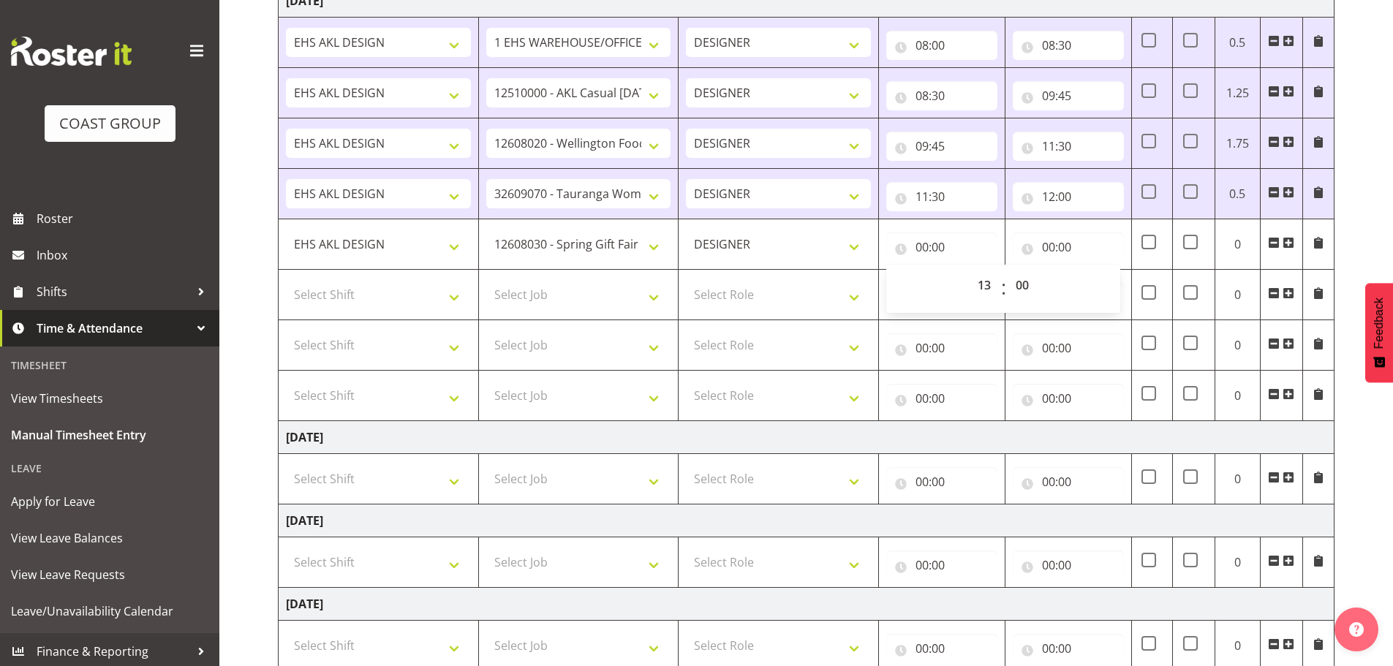
type input "13:00"
click at [980, 586] on td "00:00 00 01 02 03 04 05 06 07 08 09 10 11 12 13 14 15 16 17 18 19 20 21 22 23 :…" at bounding box center [942, 563] width 127 height 50
click at [934, 236] on input "13:00" at bounding box center [941, 247] width 111 height 29
click at [987, 279] on select "00 01 02 03 04 05 06 07 08 09 10 11 12 13 14 15 16 17 18 19 20 21 22 23" at bounding box center [986, 285] width 33 height 29
select select "12"
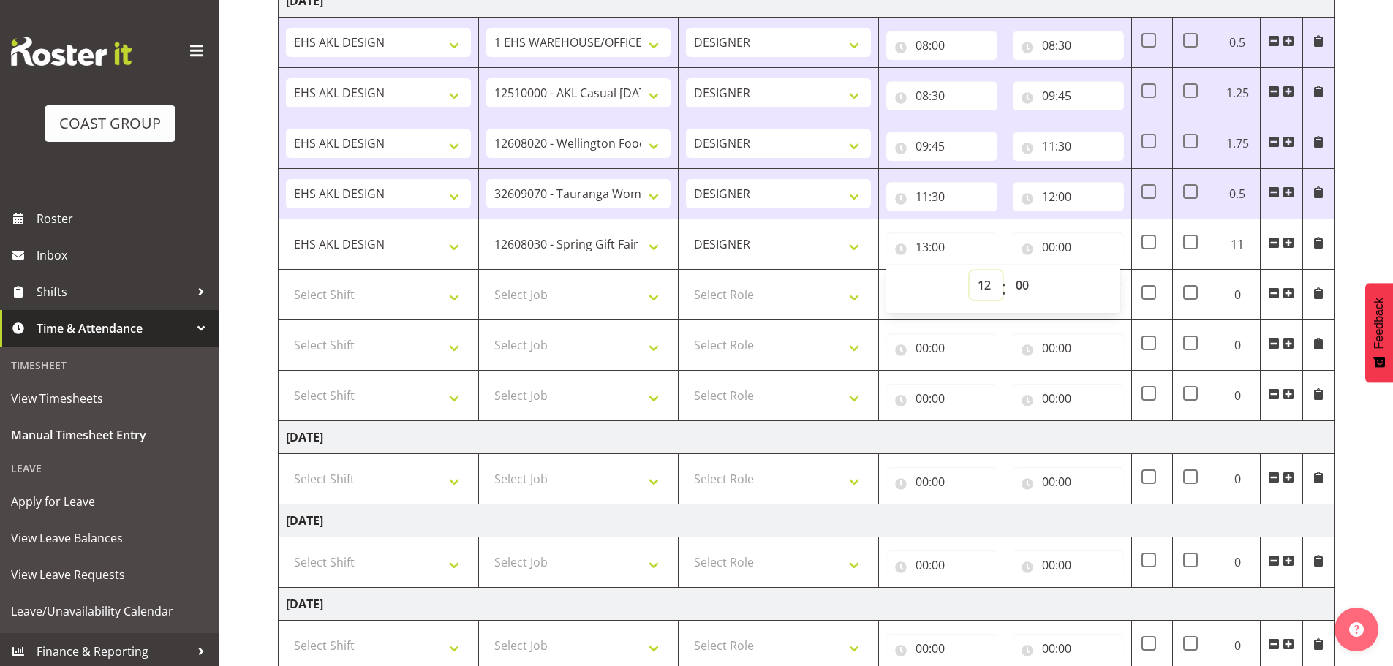
click at [970, 271] on select "00 01 02 03 04 05 06 07 08 09 10 11 12 13 14 15 16 17 18 19 20 21 22 23" at bounding box center [986, 285] width 33 height 29
type input "12:00"
click at [1064, 249] on input "00:00" at bounding box center [1068, 247] width 111 height 29
click at [1121, 281] on select "00 01 02 03 04 05 06 07 08 09 10 11 12 13 14 15 16 17 18 19 20 21 22 23" at bounding box center [1112, 285] width 33 height 29
select select "14"
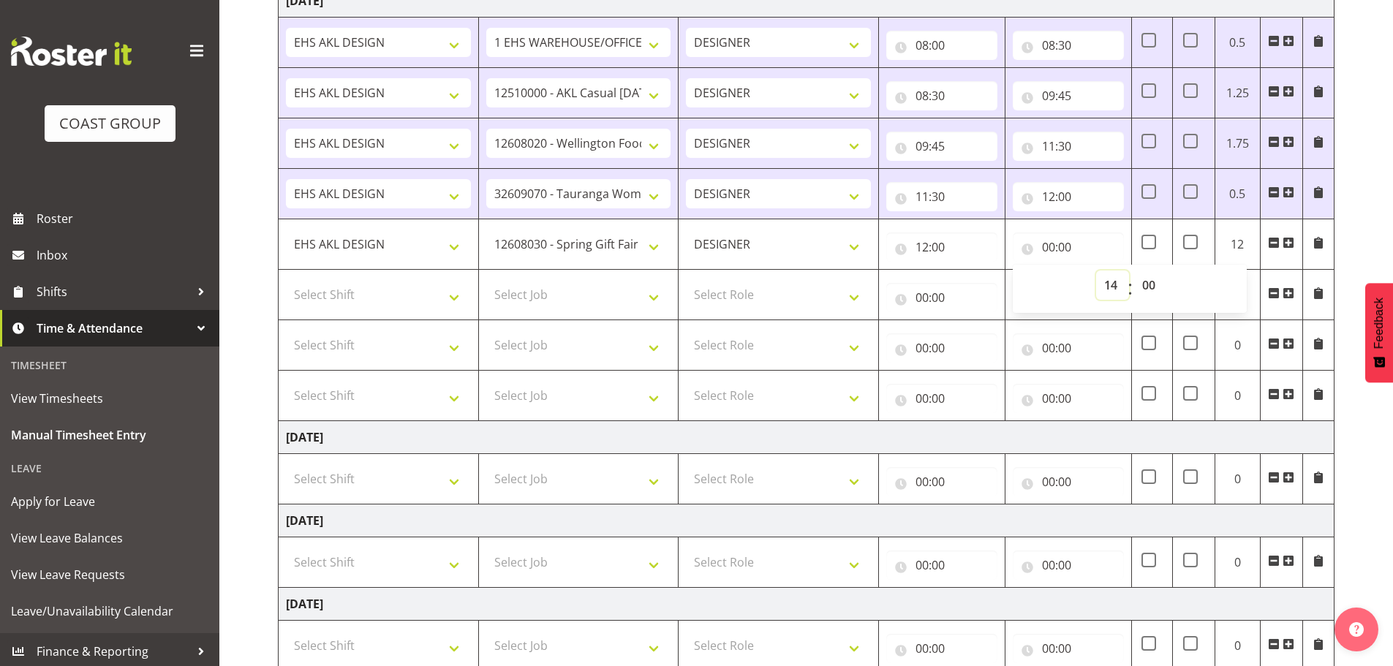
click at [1096, 271] on select "00 01 02 03 04 05 06 07 08 09 10 11 12 13 14 15 16 17 18 19 20 21 22 23" at bounding box center [1112, 285] width 33 height 29
type input "14:00"
click at [421, 290] on select "Select Shift EHS AKL DESIGN" at bounding box center [378, 294] width 185 height 29
select select "1321"
click at [286, 280] on select "Select Shift EHS AKL DESIGN" at bounding box center [378, 294] width 185 height 29
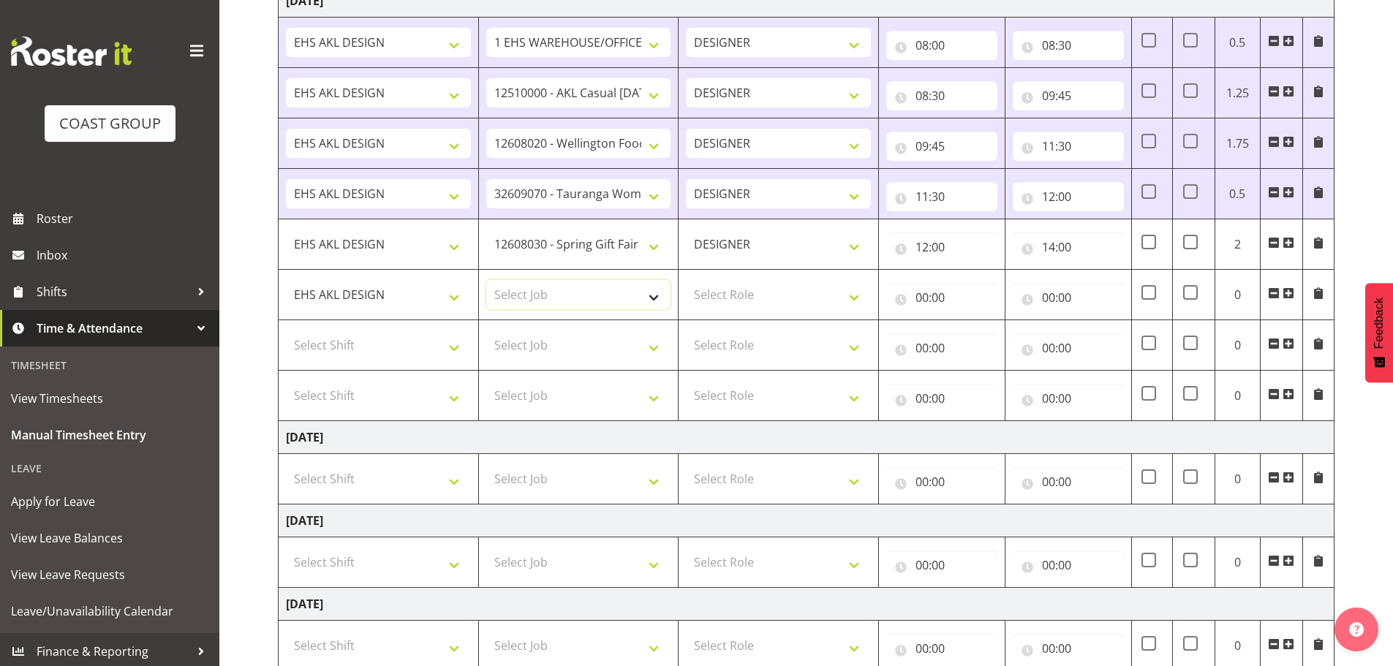
click at [545, 298] on select "Select Job 1 Carlton Events 1 Carlton Hamilton 1 Carlton Wellington 1 EHS WAREH…" at bounding box center [578, 294] width 185 height 29
select select "10749"
click at [486, 280] on select "Select Job 1 Carlton Events 1 Carlton Hamilton 1 Carlton Wellington 1 EHS WAREH…" at bounding box center [578, 294] width 185 height 29
click at [823, 288] on select "Select Role DESIGNER Designer" at bounding box center [778, 294] width 185 height 29
click at [821, 309] on select "Select Role DESIGNER Designer" at bounding box center [778, 294] width 185 height 29
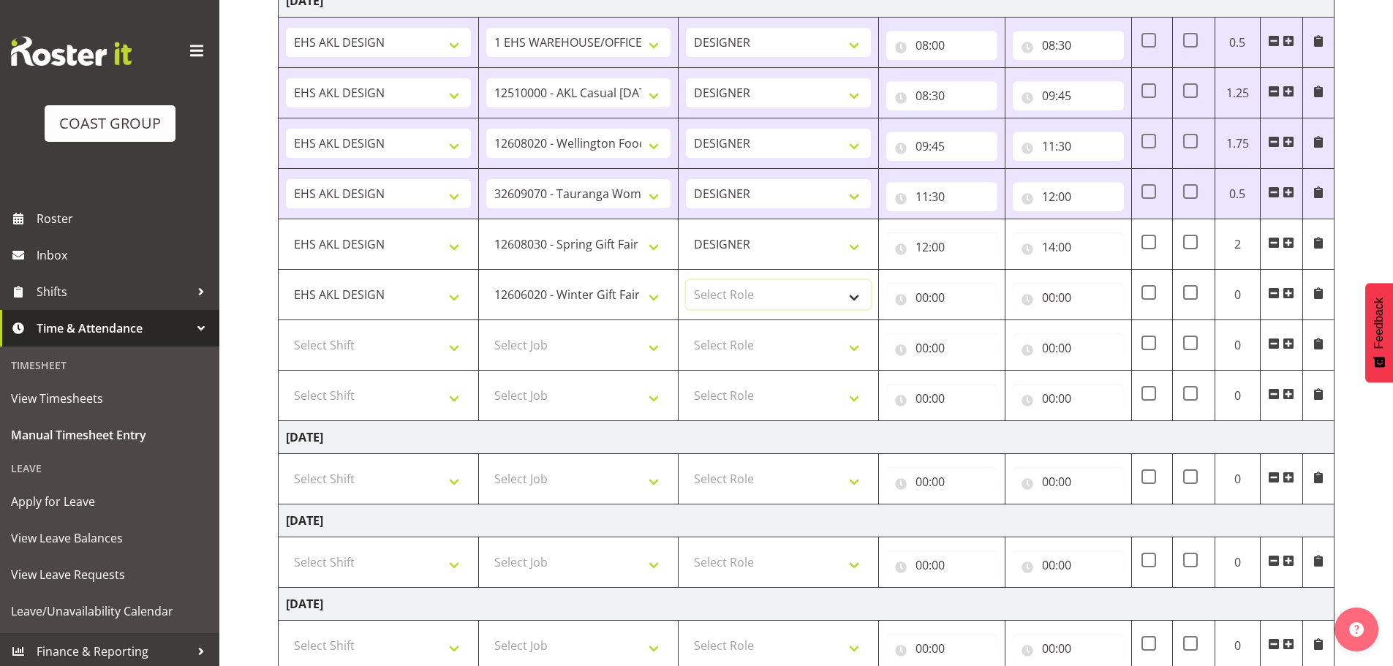
drag, startPoint x: 820, startPoint y: 295, endPoint x: 820, endPoint y: 304, distance: 9.5
click at [820, 295] on select "Select Role DESIGNER Designer" at bounding box center [778, 294] width 185 height 29
select select "215"
click at [686, 280] on select "Select Role DESIGNER Designer" at bounding box center [778, 294] width 185 height 29
click at [955, 301] on input "00:00" at bounding box center [941, 297] width 111 height 29
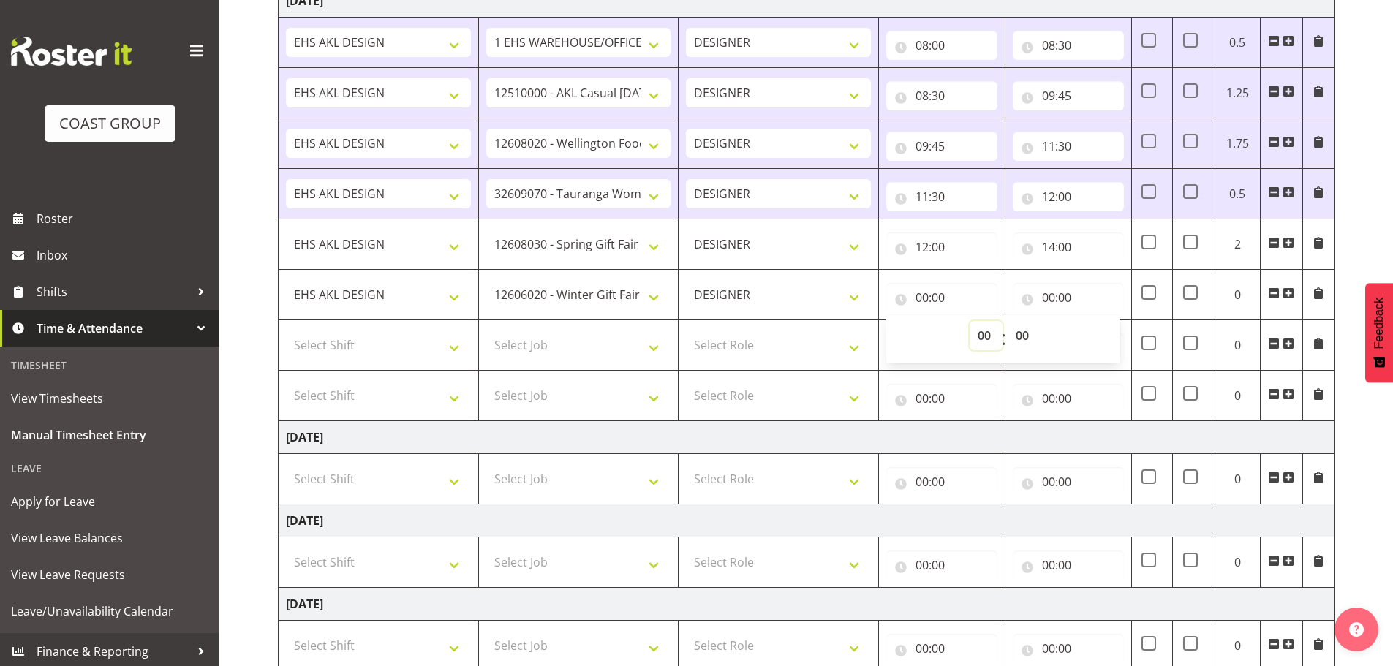
click at [986, 345] on select "00 01 02 03 04 05 06 07 08 09 10 11 12 13 14 15 16 17 18 19 20 21 22 23" at bounding box center [986, 335] width 33 height 29
select select "14"
click at [970, 321] on select "00 01 02 03 04 05 06 07 08 09 10 11 12 13 14 15 16 17 18 19 20 21 22 23" at bounding box center [986, 335] width 33 height 29
type input "14:00"
click at [1045, 294] on input "00:00" at bounding box center [1068, 297] width 111 height 29
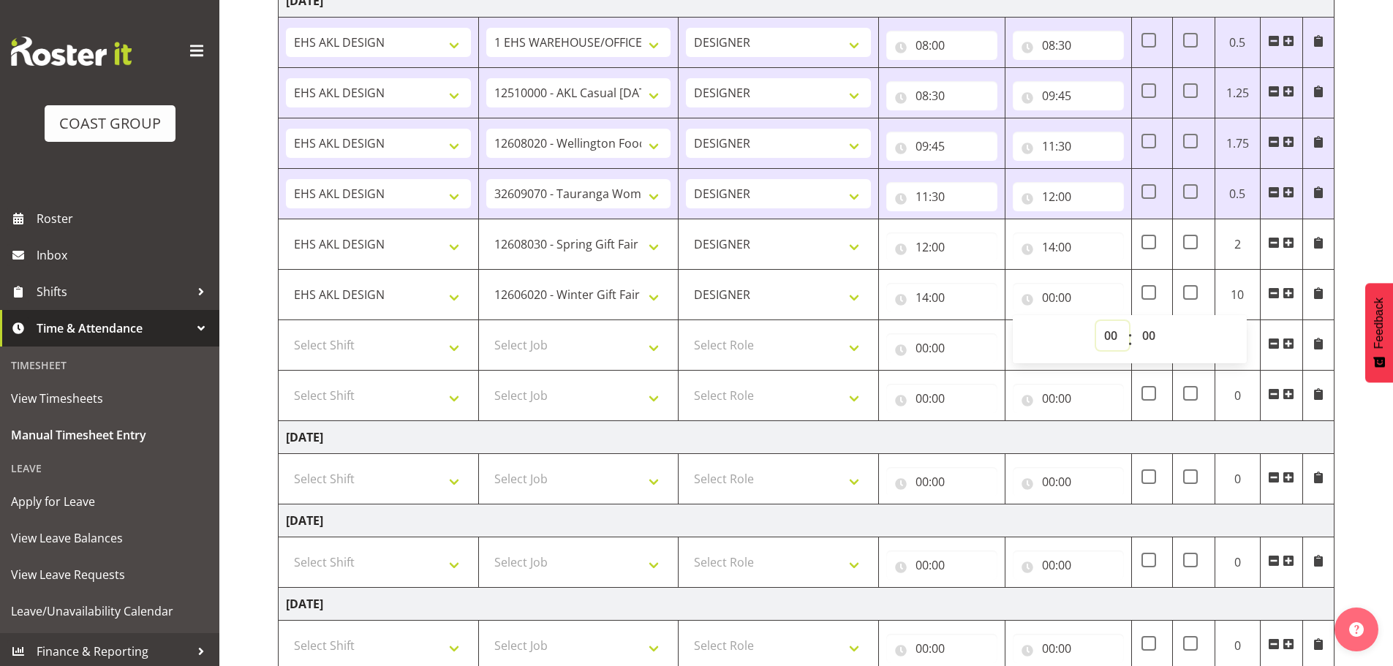
click at [1102, 337] on select "00 01 02 03 04 05 06 07 08 09 10 11 12 13 14 15 16 17 18 19 20 21 22 23" at bounding box center [1112, 335] width 33 height 29
select select "15"
click at [1096, 321] on select "00 01 02 03 04 05 06 07 08 09 10 11 12 13 14 15 16 17 18 19 20 21 22 23" at bounding box center [1112, 335] width 33 height 29
type input "15:00"
click at [410, 346] on select "Select Shift EHS AKL DESIGN" at bounding box center [378, 345] width 185 height 29
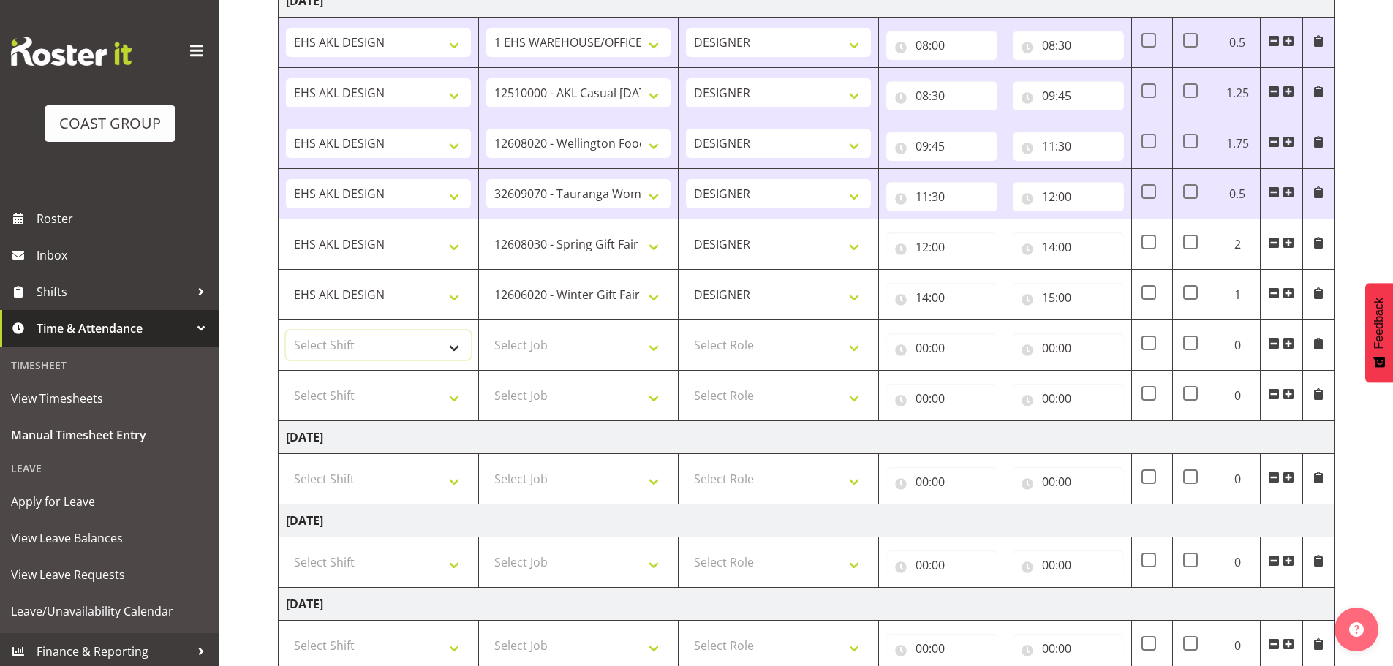
select select "1321"
click at [286, 331] on select "Select Shift EHS AKL DESIGN" at bounding box center [378, 345] width 185 height 29
click at [503, 348] on select "Select Job 1 Carlton Events 1 Carlton Hamilton 1 Carlton Wellington 1 EHS WAREH…" at bounding box center [578, 345] width 185 height 29
select select "10744"
click at [486, 331] on select "Select Job 1 Carlton Events 1 Carlton Hamilton 1 Carlton Wellington 1 EHS WAREH…" at bounding box center [578, 345] width 185 height 29
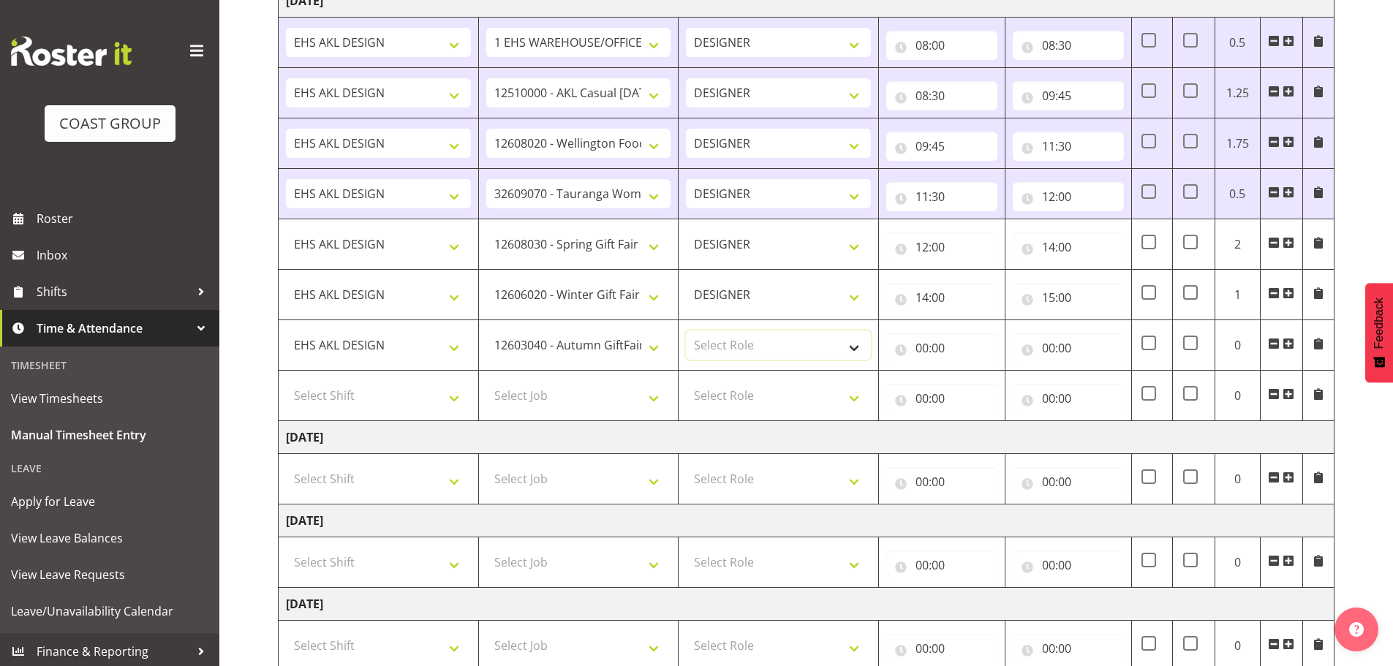
drag, startPoint x: 804, startPoint y: 347, endPoint x: 808, endPoint y: 358, distance: 11.8
click at [804, 347] on select "Select Role DESIGNER Designer" at bounding box center [778, 345] width 185 height 29
select select "215"
click at [686, 331] on select "Select Role DESIGNER Designer" at bounding box center [778, 345] width 185 height 29
click at [895, 350] on input "00:00" at bounding box center [941, 348] width 111 height 29
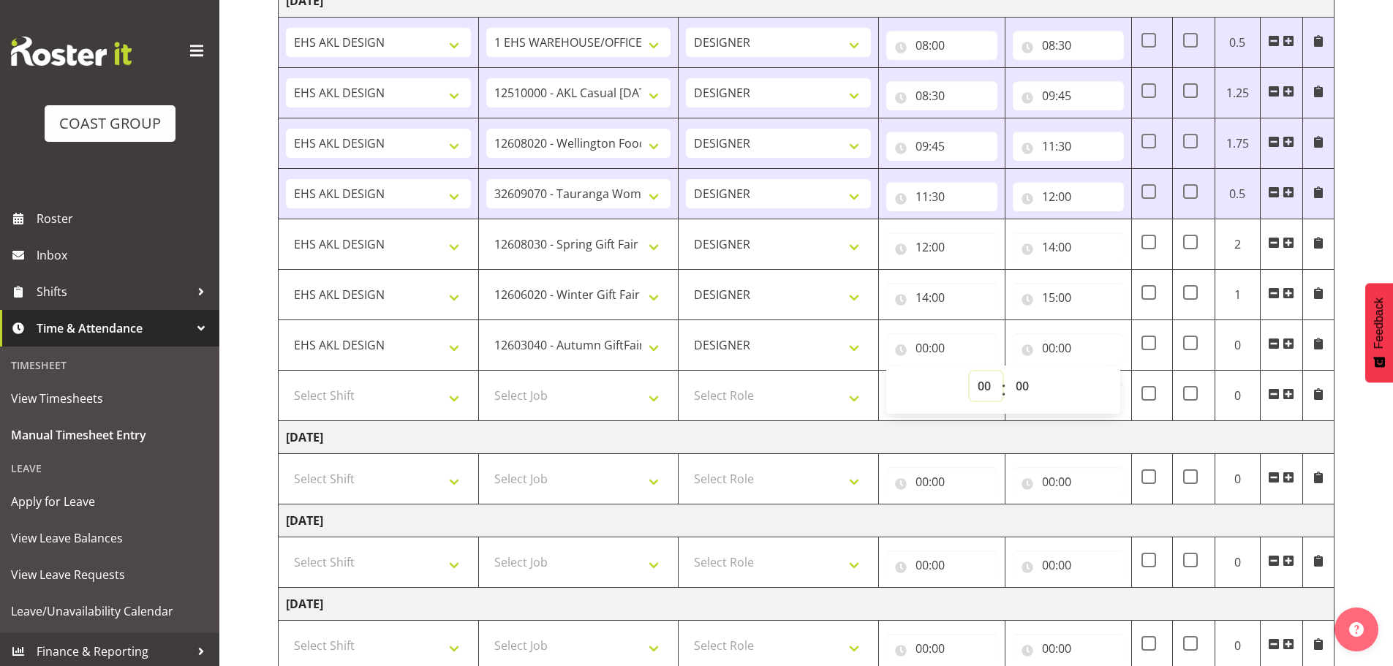
click at [974, 385] on select "00 01 02 03 04 05 06 07 08 09 10 11 12 13 14 15 16 17 18 19 20 21 22 23" at bounding box center [986, 386] width 33 height 29
select select "15"
click at [970, 372] on select "00 01 02 03 04 05 06 07 08 09 10 11 12 13 14 15 16 17 18 19 20 21 22 23" at bounding box center [986, 386] width 33 height 29
type input "15:00"
drag, startPoint x: 1053, startPoint y: 335, endPoint x: 1083, endPoint y: 357, distance: 37.8
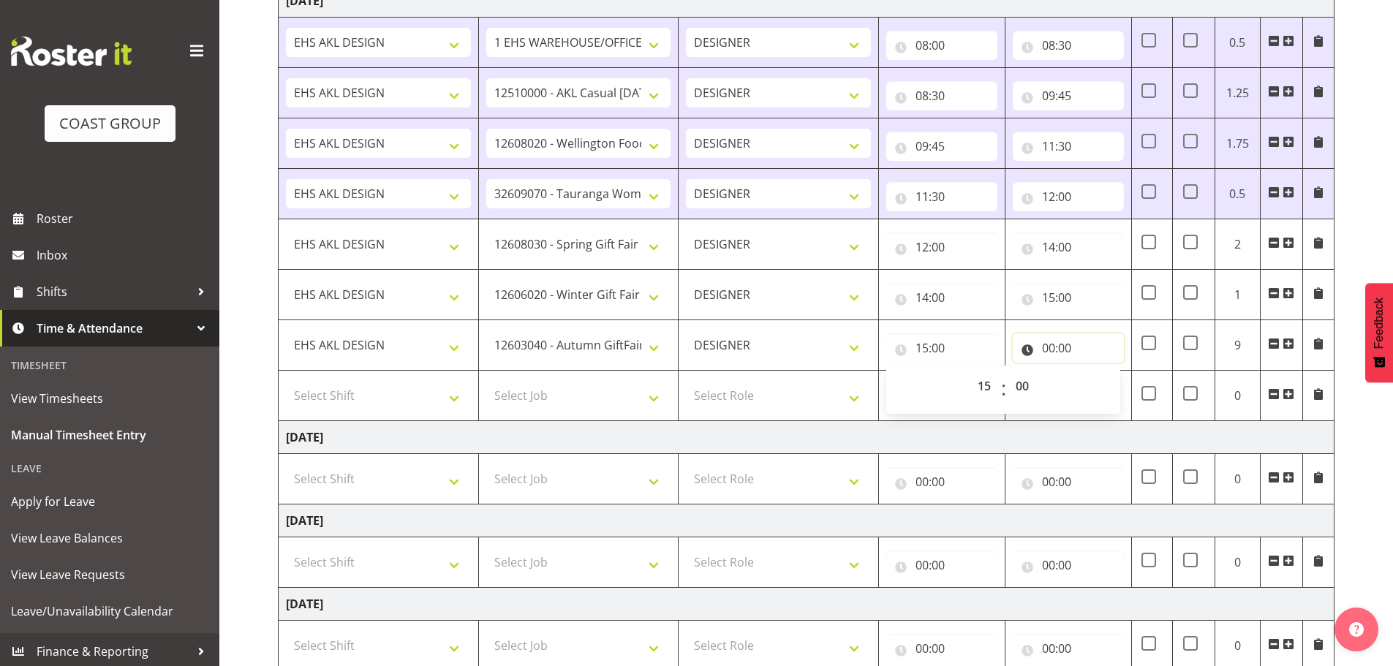
click at [1053, 336] on input "00:00" at bounding box center [1068, 348] width 111 height 29
click at [1107, 388] on select "00 01 02 03 04 05 06 07 08 09 10 11 12 13 14 15 16 17 18 19 20 21 22 23" at bounding box center [1112, 386] width 33 height 29
select select "16"
click at [1096, 372] on select "00 01 02 03 04 05 06 07 08 09 10 11 12 13 14 15 16 17 18 19 20 21 22 23" at bounding box center [1112, 386] width 33 height 29
type input "16:00"
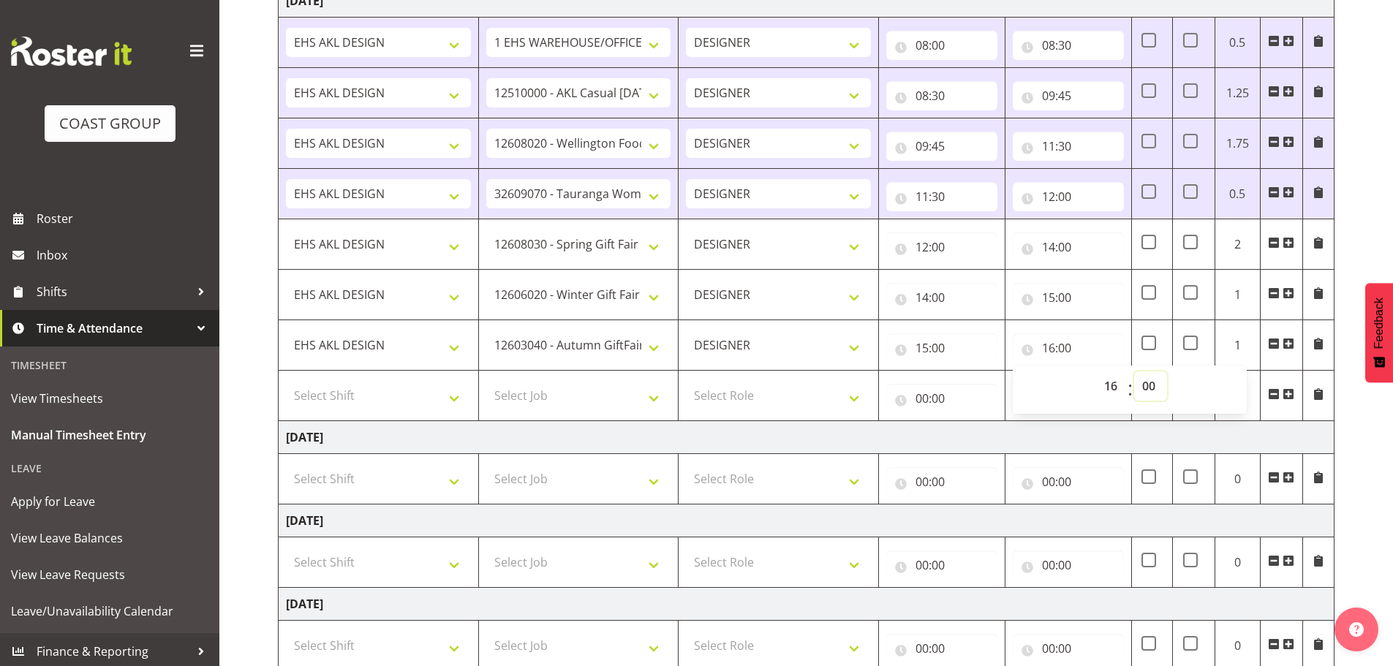
click at [1145, 377] on select "00 01 02 03 04 05 06 07 08 09 10 11 12 13 14 15 16 17 18 19 20 21 22 23 24 25 2…" at bounding box center [1150, 386] width 33 height 29
select select "30"
click at [1134, 372] on select "00 01 02 03 04 05 06 07 08 09 10 11 12 13 14 15 16 17 18 19 20 21 22 23 24 25 2…" at bounding box center [1150, 386] width 33 height 29
type input "16:30"
click at [1343, 436] on div "October 8th - October 14th 2025 MEA - Meal Allowance AWA - Away Allowence Shift…" at bounding box center [835, 438] width 1115 height 1131
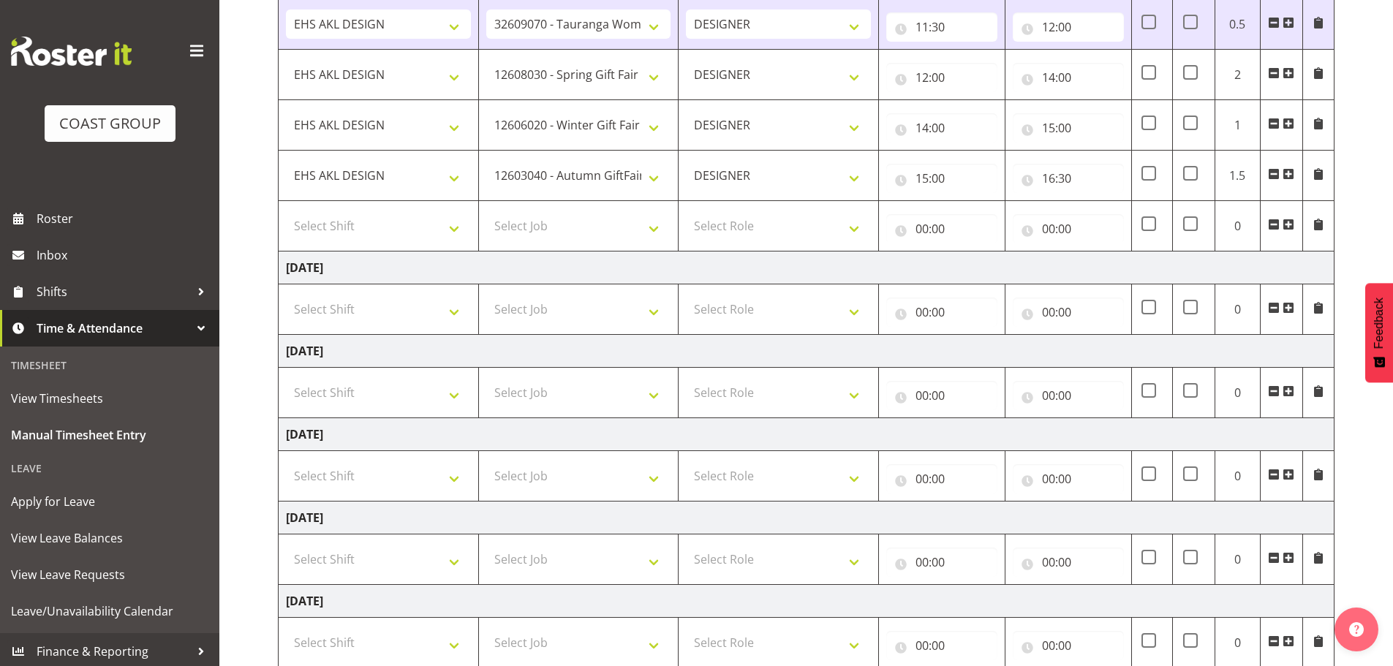
scroll to position [595, 0]
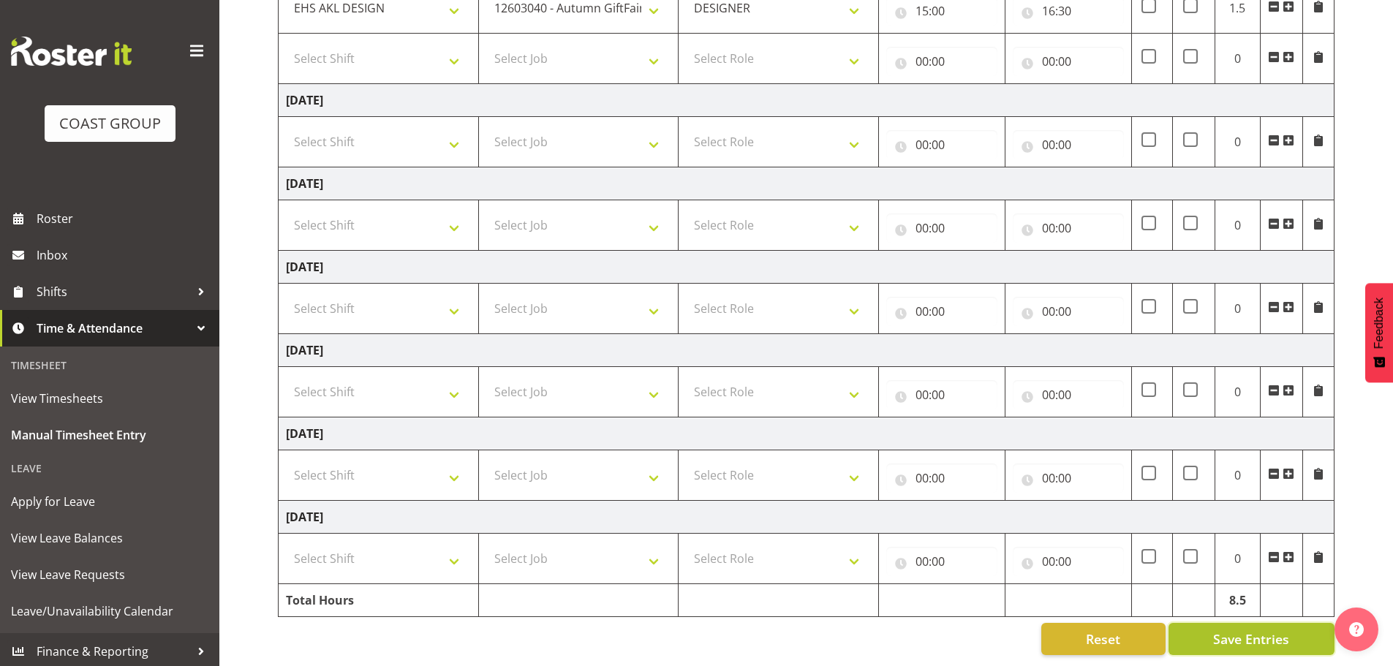
click at [1235, 630] on span "Save Entries" at bounding box center [1251, 639] width 76 height 19
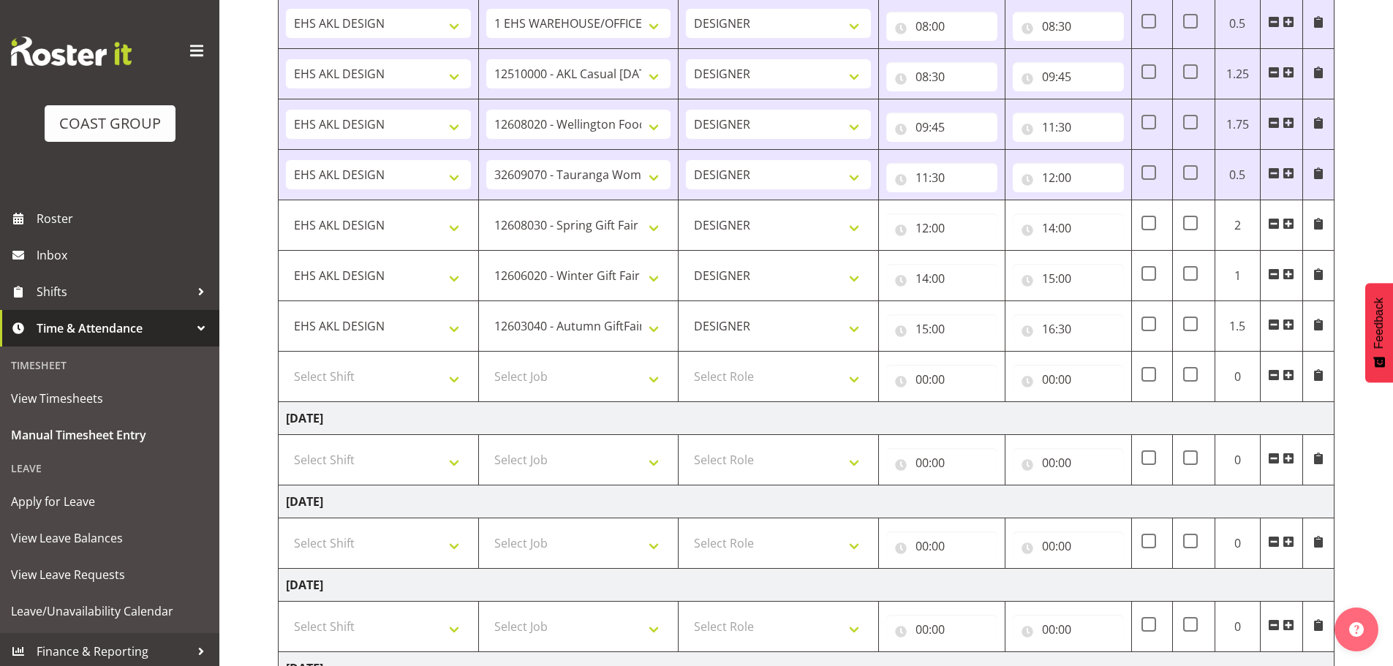
scroll to position [229, 0]
